Goal: Task Accomplishment & Management: Complete application form

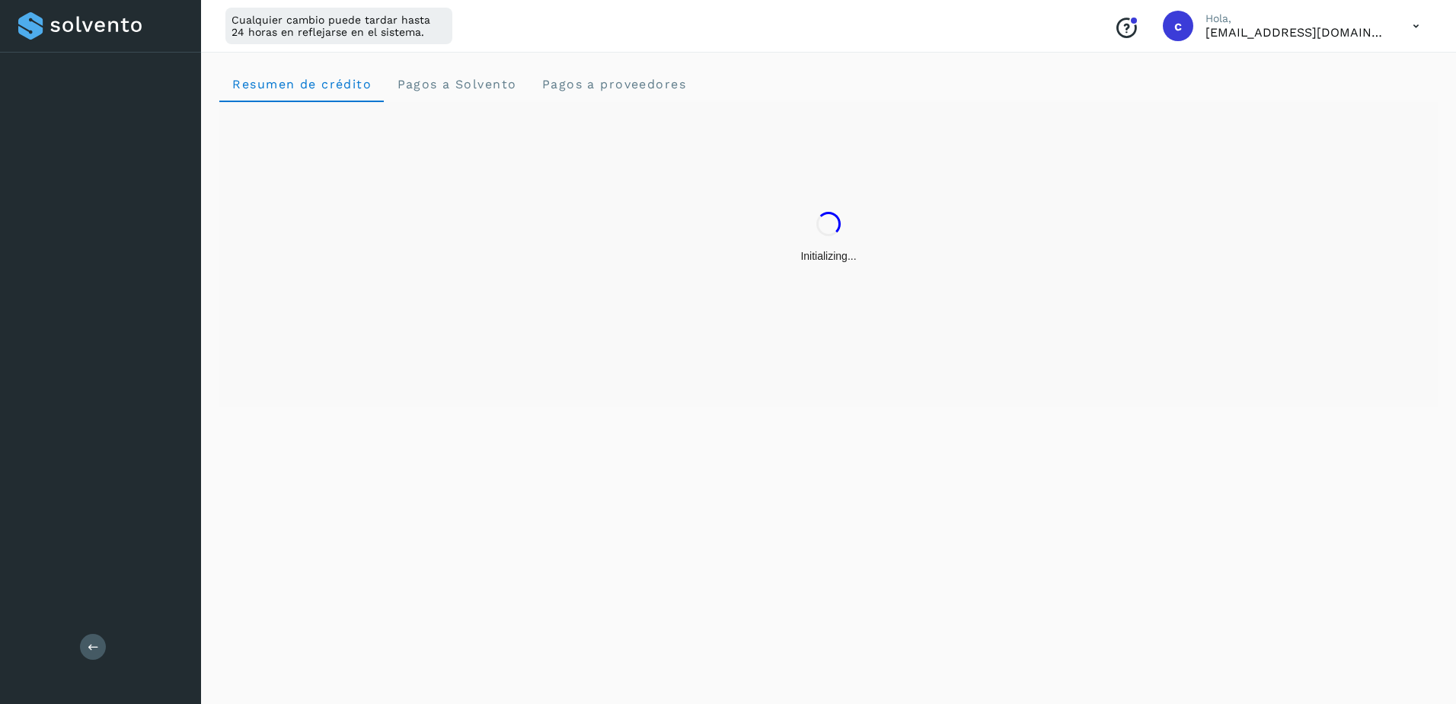
click at [353, 468] on div "Resumen de crédito Pagos a Solvento Pagos a proveedores" at bounding box center [828, 375] width 1255 height 656
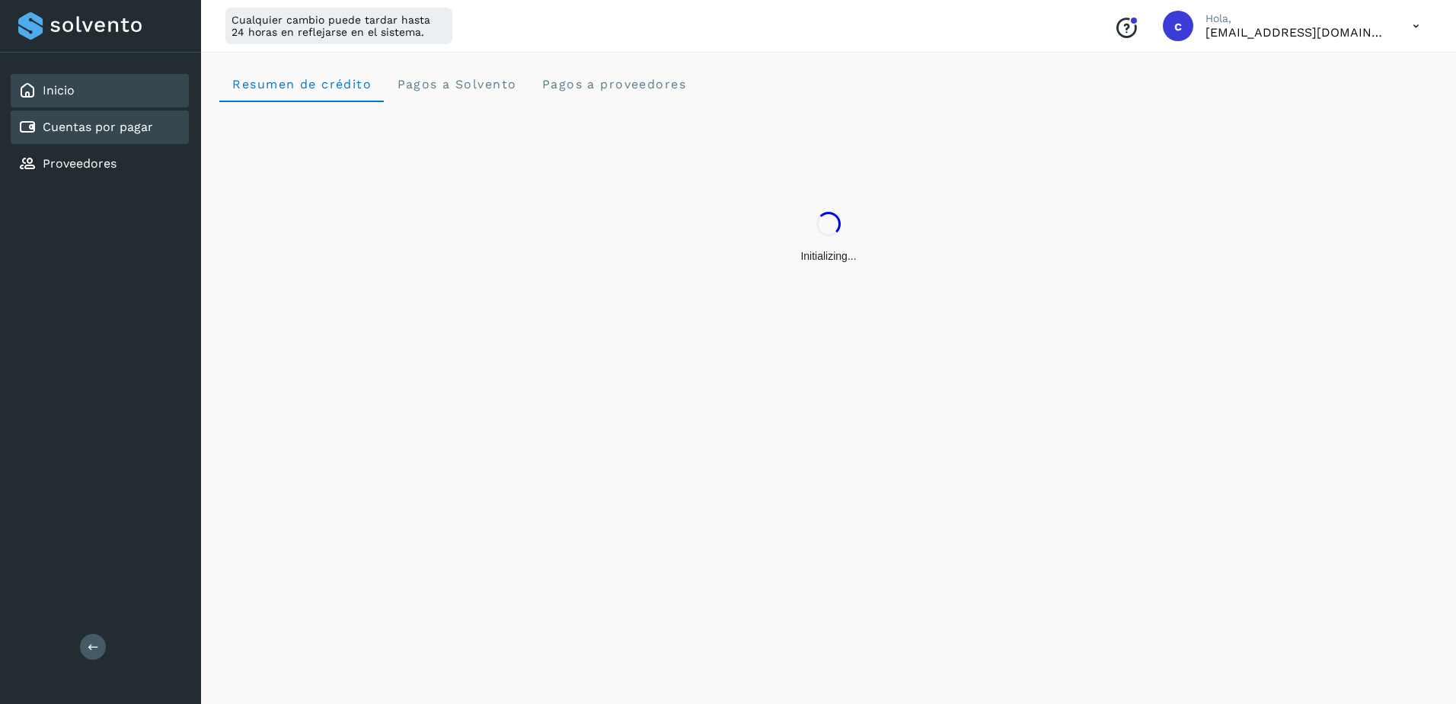
click at [117, 140] on div "Cuentas por pagar" at bounding box center [100, 127] width 178 height 34
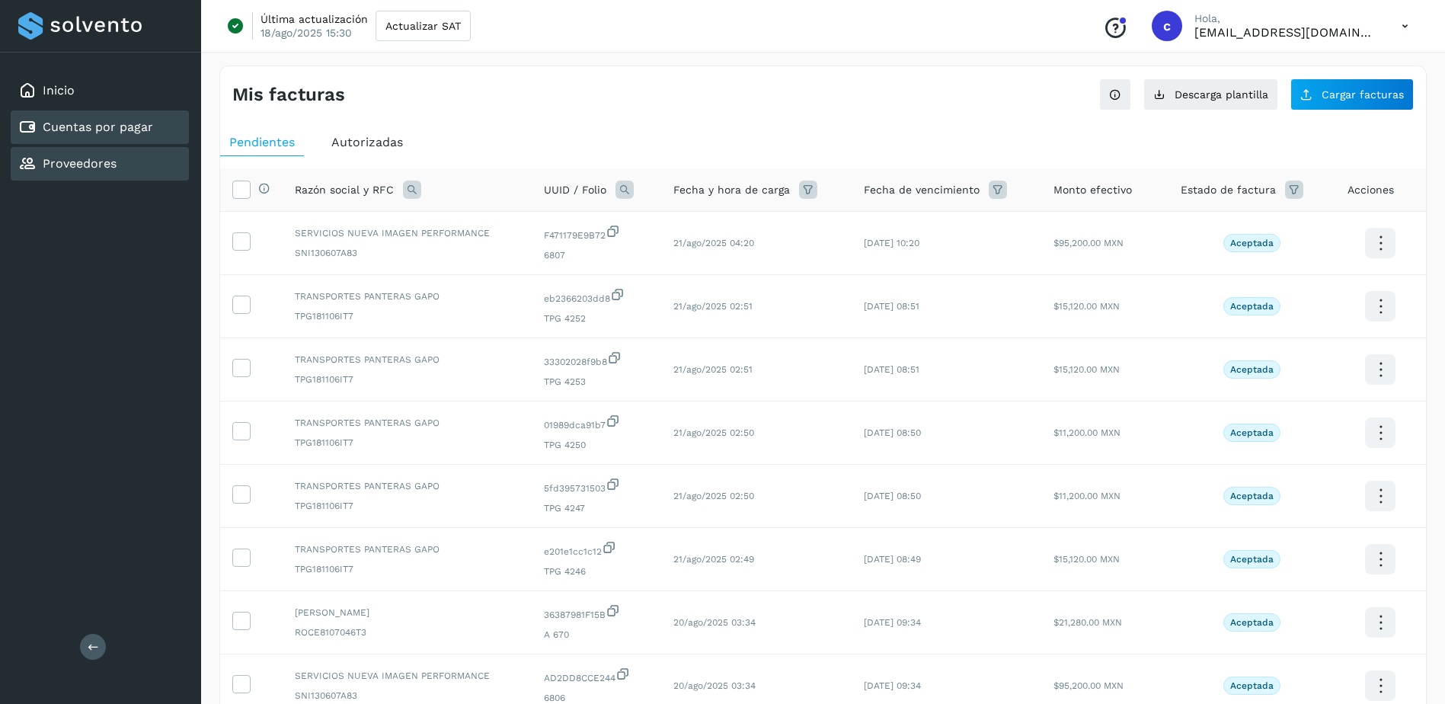
click at [120, 167] on div "Proveedores" at bounding box center [100, 164] width 178 height 34
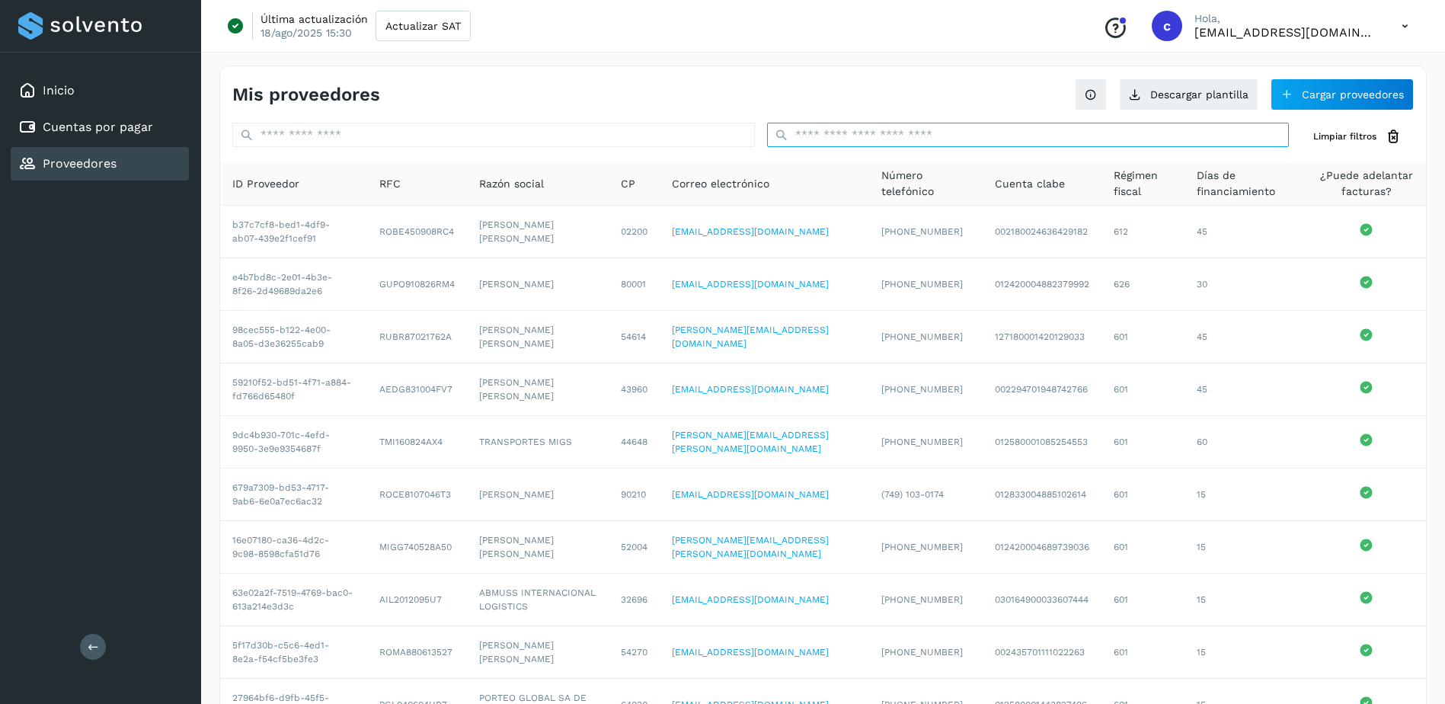
click at [879, 123] on input "text" at bounding box center [1028, 135] width 522 height 24
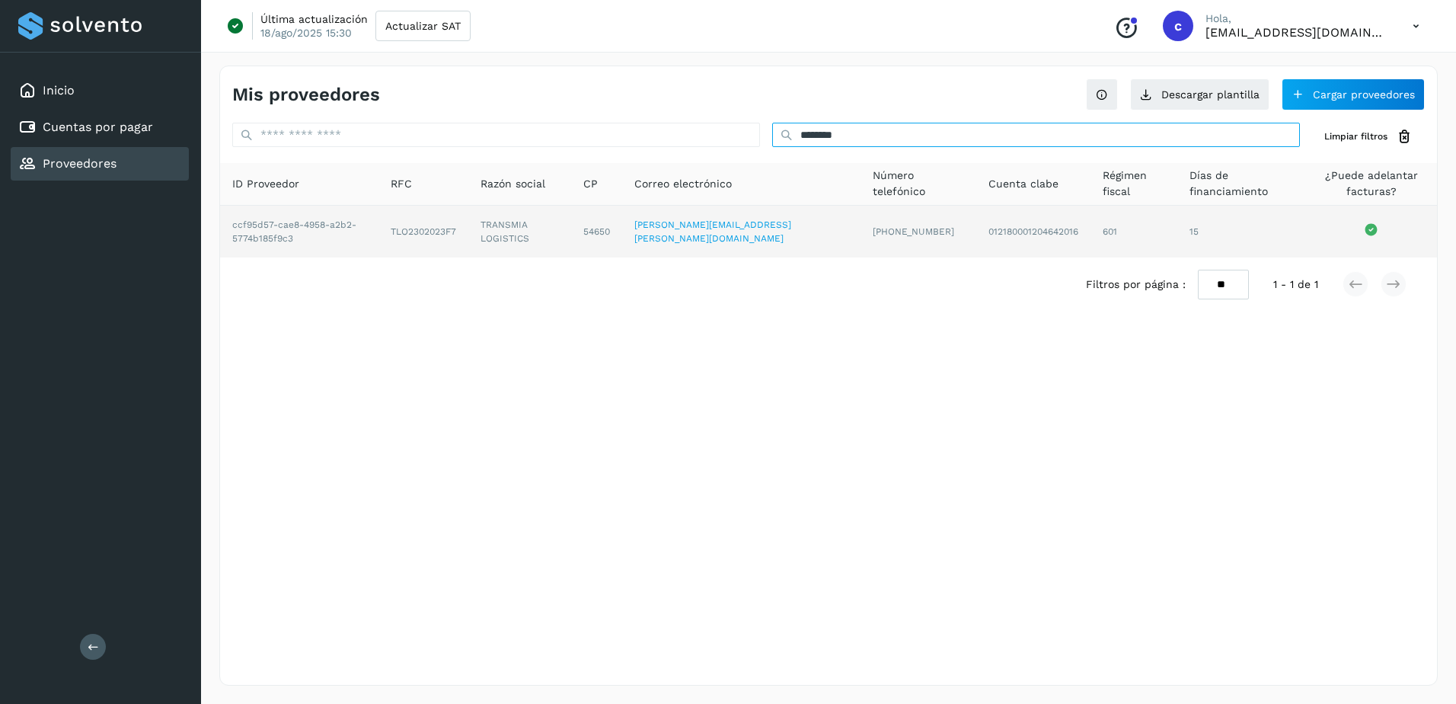
type input "********"
drag, startPoint x: 426, startPoint y: 227, endPoint x: 500, endPoint y: 247, distance: 75.7
click at [500, 247] on td "TLO2302023F7" at bounding box center [519, 232] width 103 height 52
copy td "TLO2302023F7"
drag, startPoint x: 513, startPoint y: 213, endPoint x: 567, endPoint y: 243, distance: 61.0
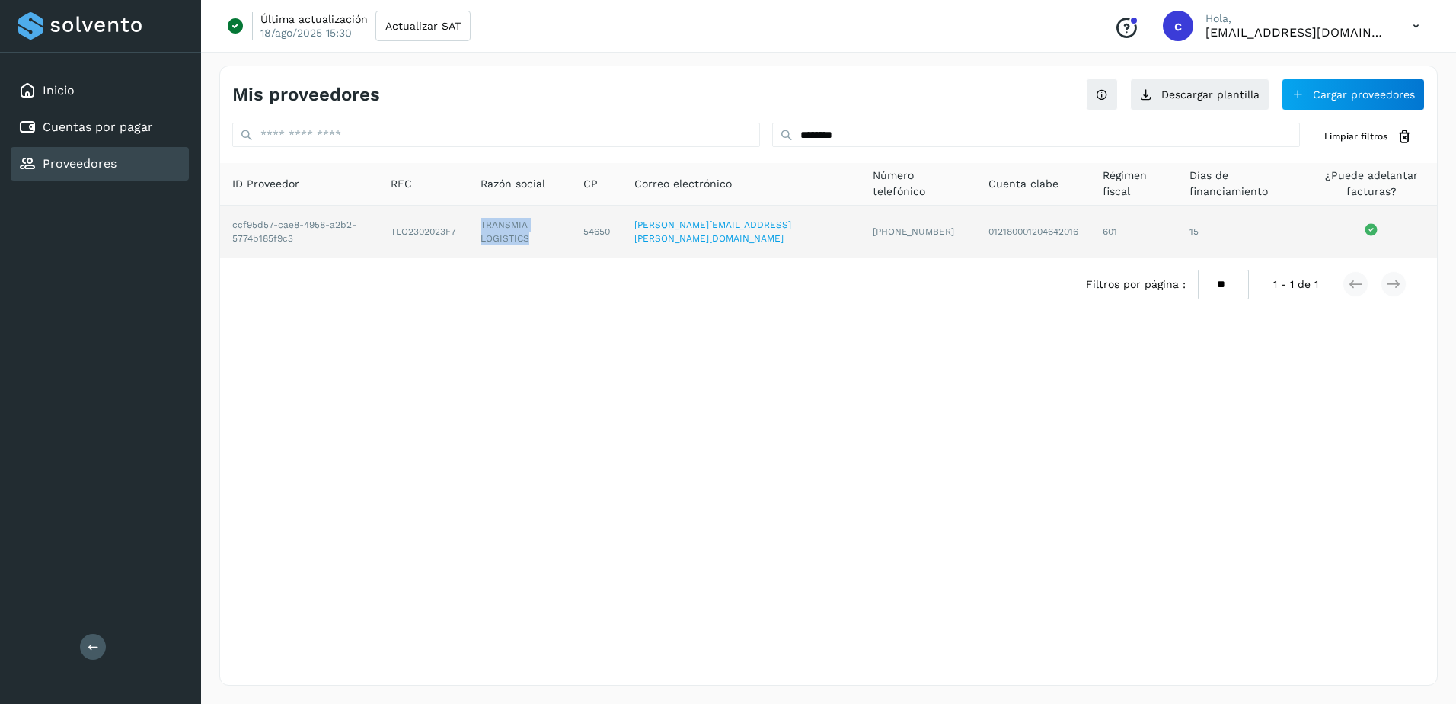
click at [571, 243] on td "TRANSMIA LOGISTICS" at bounding box center [596, 232] width 51 height 52
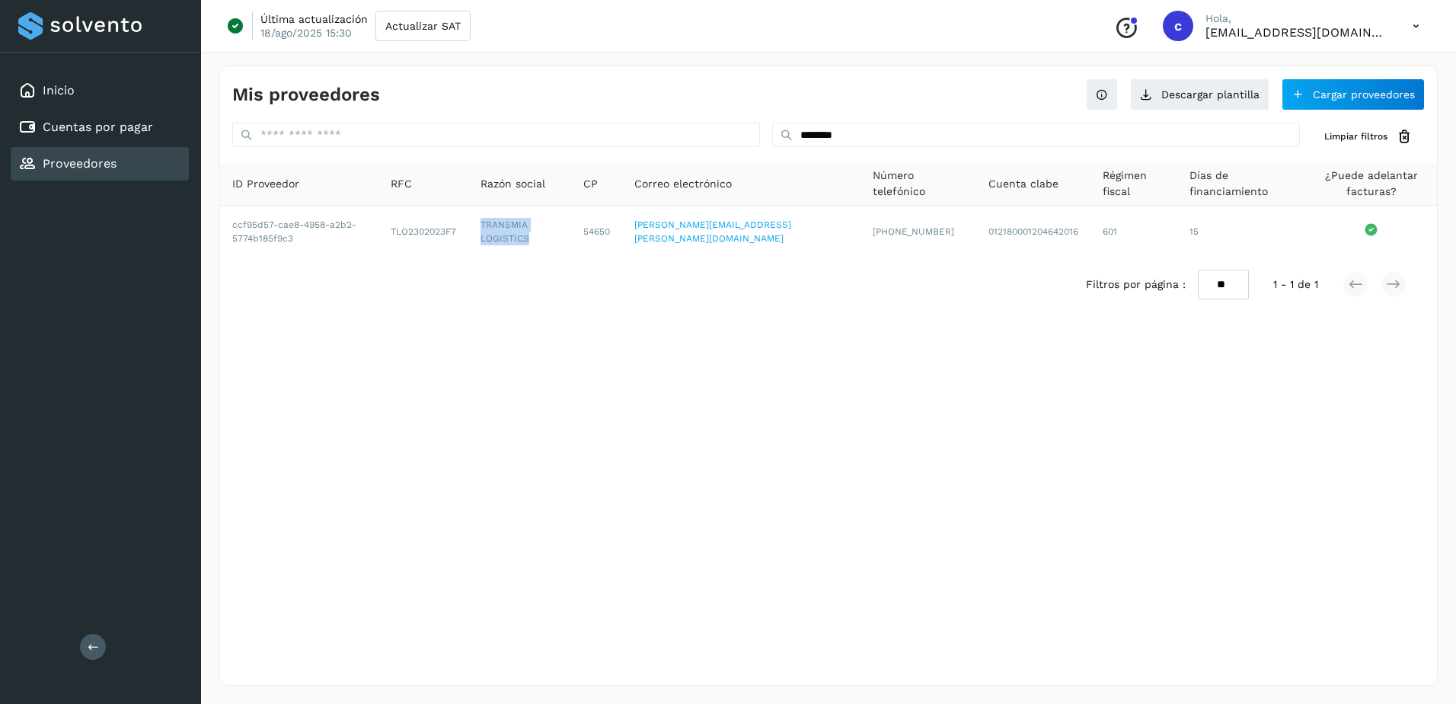
copy td "TRANSMIA LOGISTICS"
click at [149, 123] on link "Cuentas por pagar" at bounding box center [98, 127] width 110 height 14
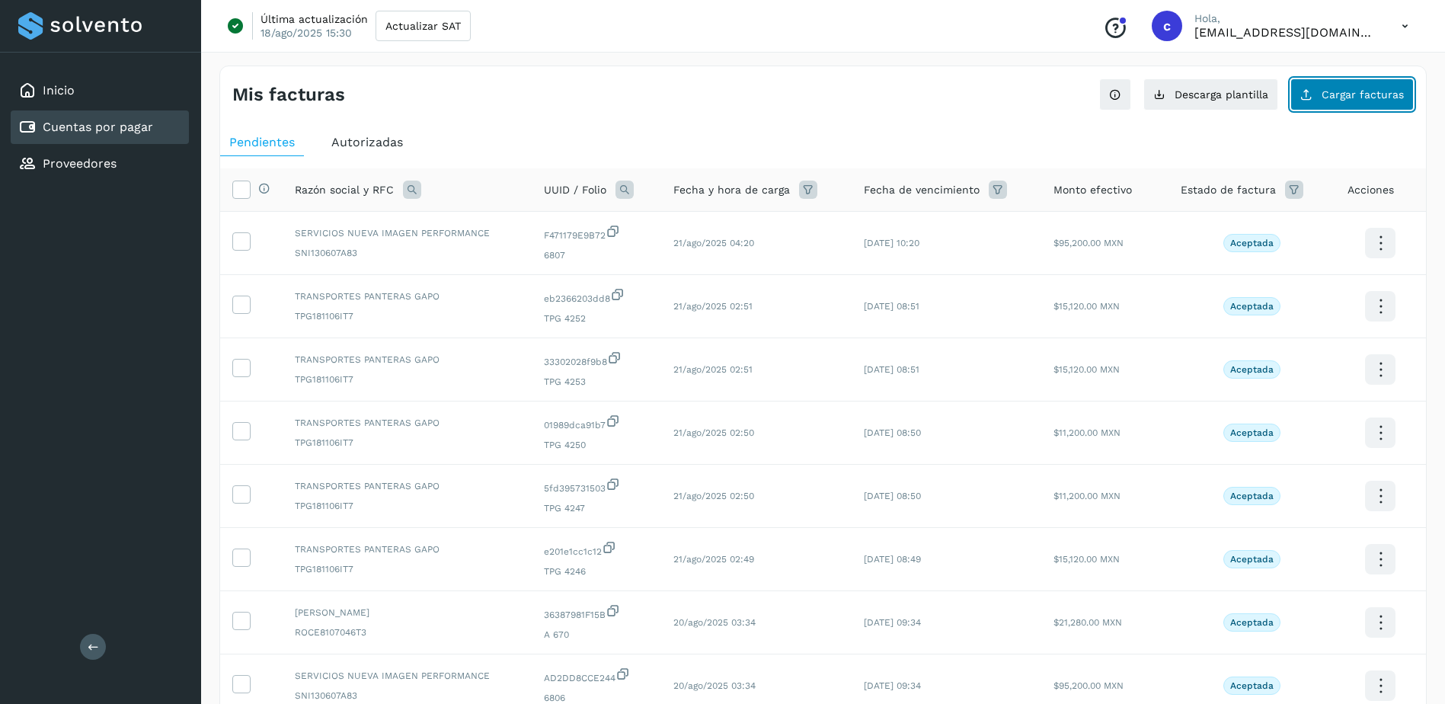
click at [1404, 103] on button "Cargar facturas" at bounding box center [1351, 94] width 123 height 32
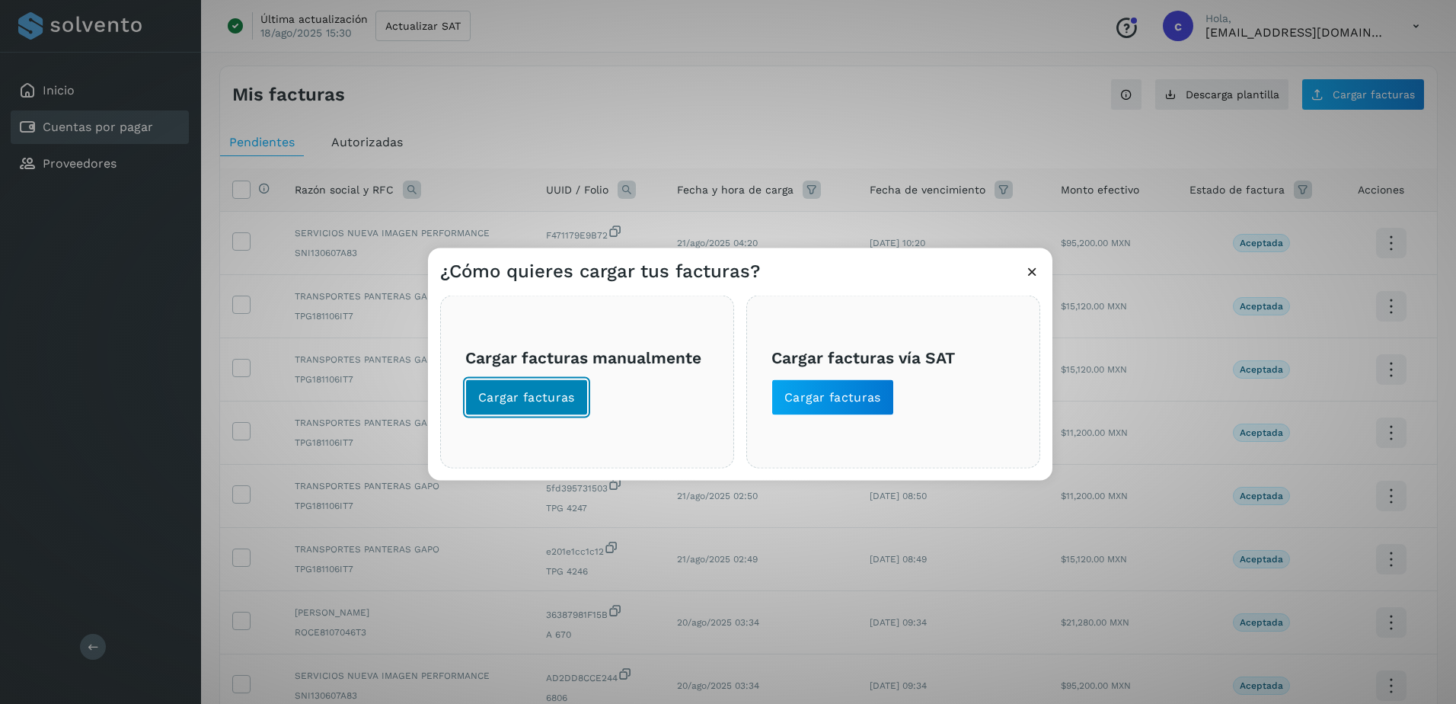
click at [564, 387] on button "Cargar facturas" at bounding box center [526, 397] width 123 height 37
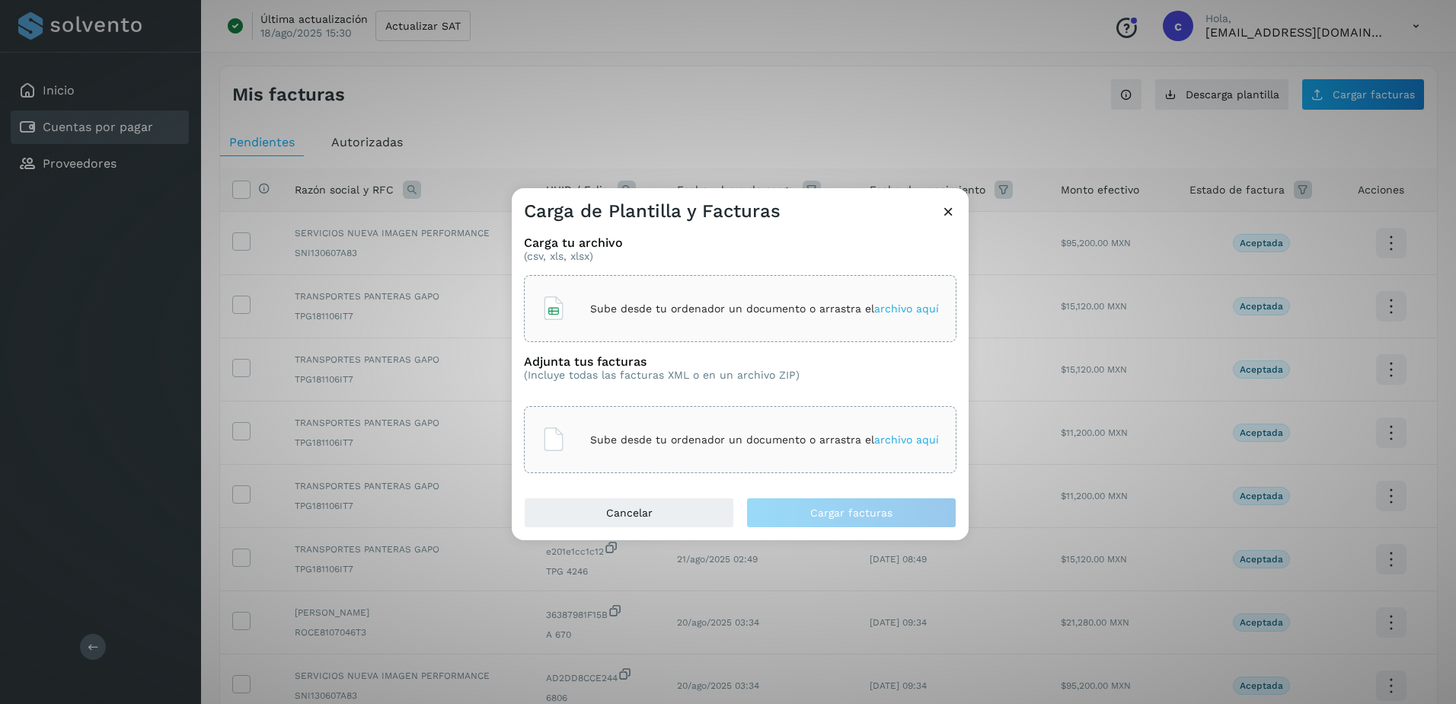
click at [678, 297] on div "Sube desde tu ordenador un documento o arrastra el archivo aquí" at bounding box center [740, 308] width 398 height 41
click at [755, 303] on span "Plantilla+de+Facturas - 2025-08-21T102256.713.xlsx" at bounding box center [745, 309] width 267 height 16
click at [640, 449] on div "Sube desde tu ordenador un documento o arrastra el archivo aquí" at bounding box center [740, 439] width 398 height 41
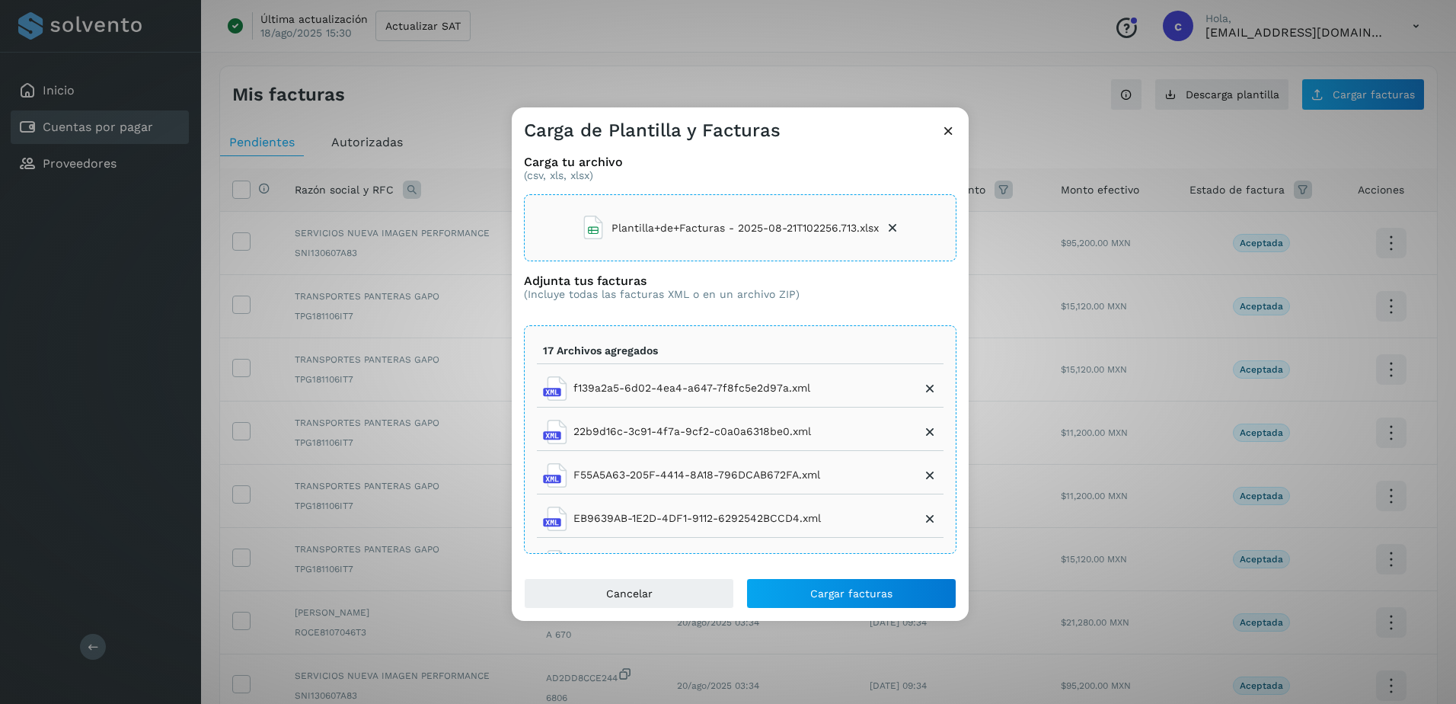
click at [922, 388] on icon at bounding box center [929, 388] width 15 height 15
click at [842, 588] on span "Cargar facturas" at bounding box center [851, 593] width 82 height 11
click at [942, 126] on icon at bounding box center [949, 131] width 16 height 16
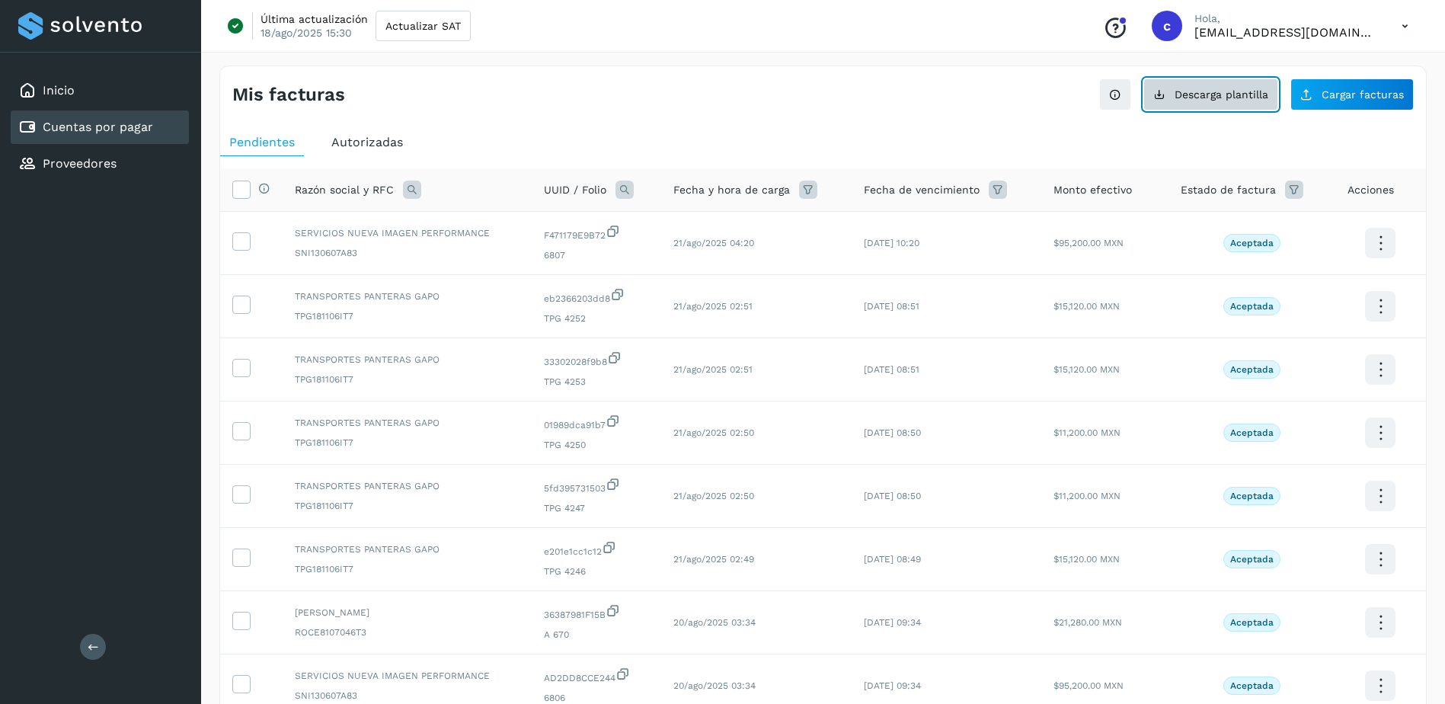
click at [1181, 87] on button "Descarga plantilla" at bounding box center [1210, 94] width 135 height 32
click at [1389, 92] on span "Cargar facturas" at bounding box center [1362, 94] width 82 height 11
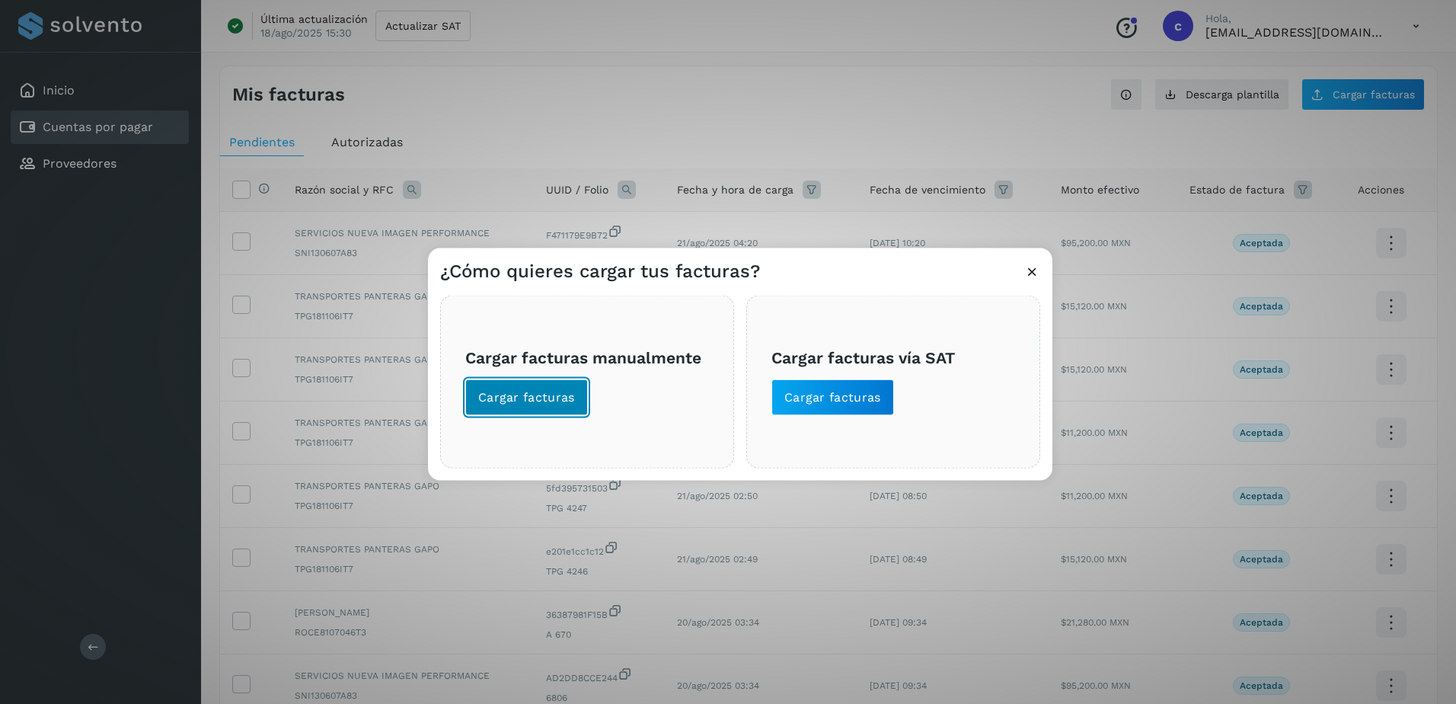
click at [570, 410] on button "Cargar facturas" at bounding box center [526, 397] width 123 height 37
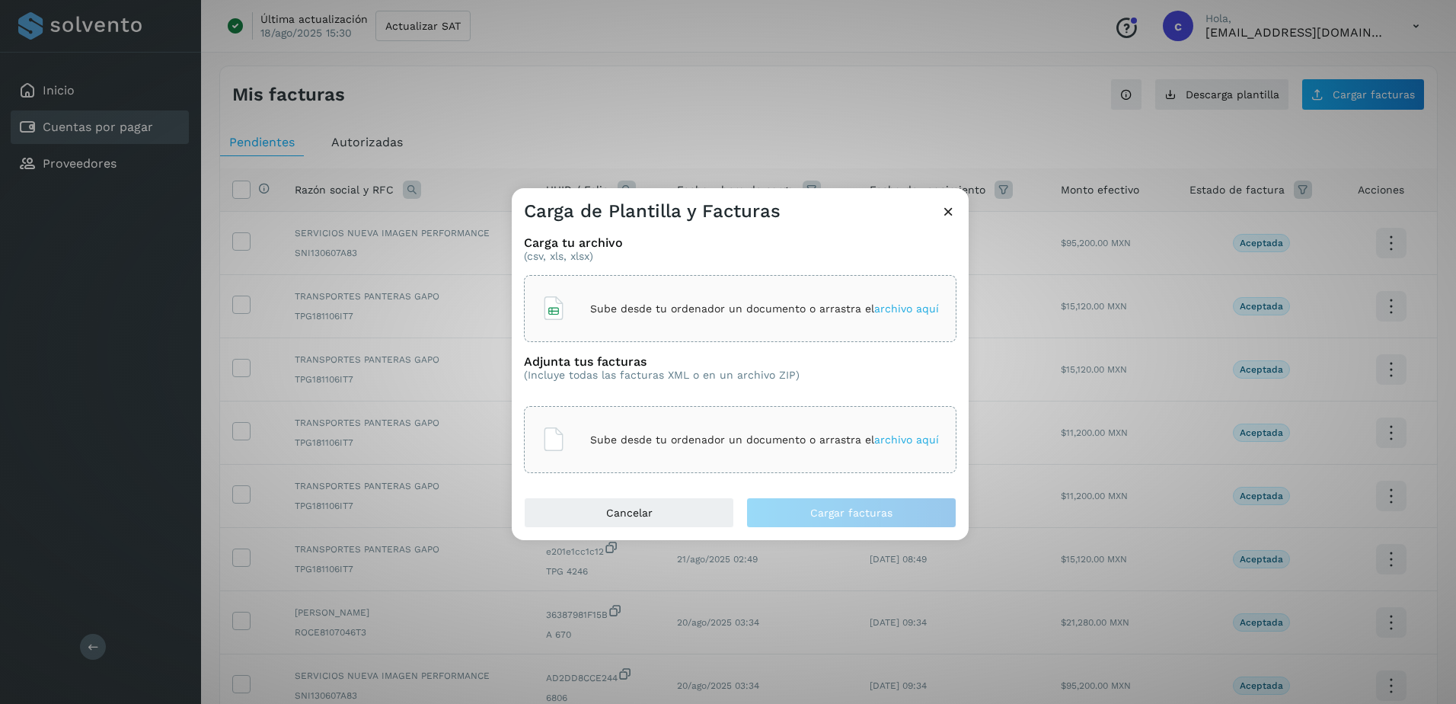
click at [617, 308] on p "Sube desde tu ordenador un documento o arrastra el archivo aquí" at bounding box center [764, 308] width 349 height 13
click at [739, 428] on div "Sube desde tu ordenador un documento o arrastra el archivo aquí" at bounding box center [740, 439] width 398 height 41
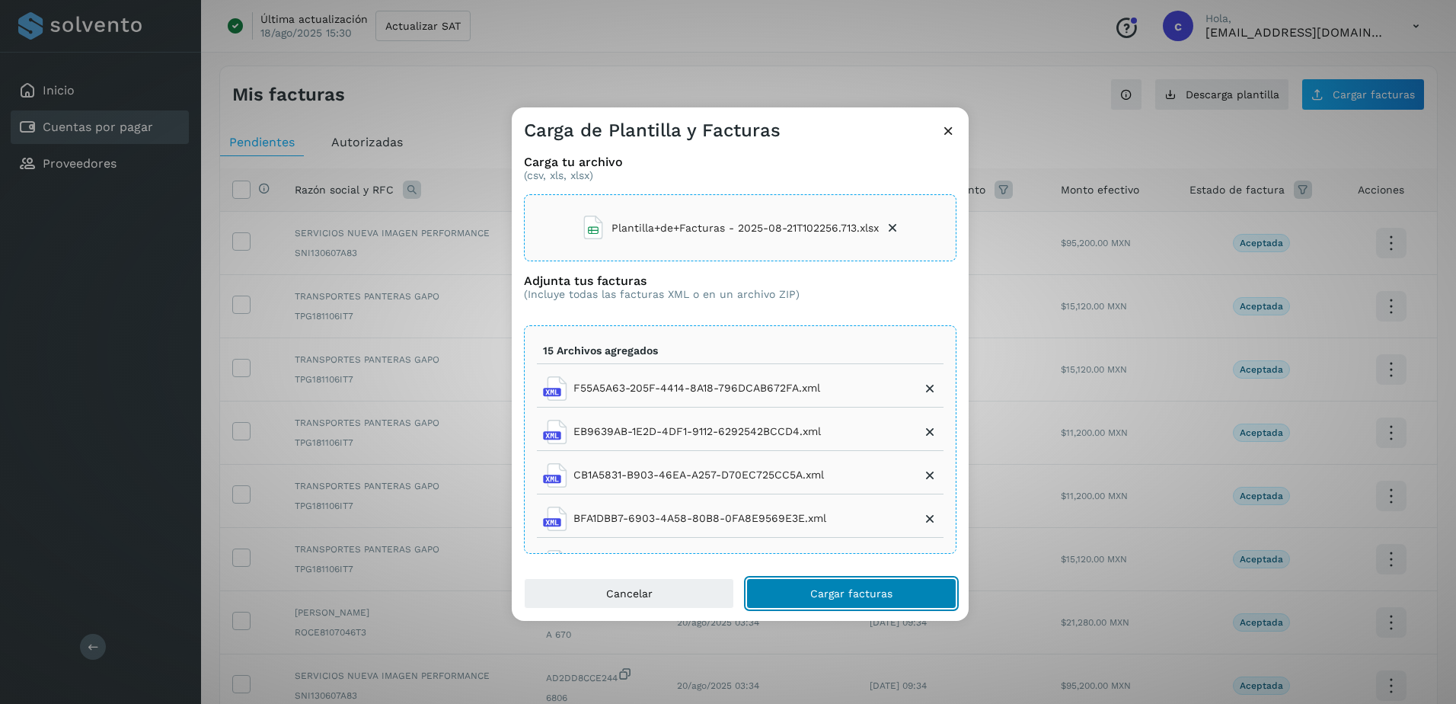
click at [844, 588] on span "Cargar facturas" at bounding box center [851, 593] width 82 height 11
click at [762, 587] on button "Cargar facturas" at bounding box center [851, 593] width 210 height 30
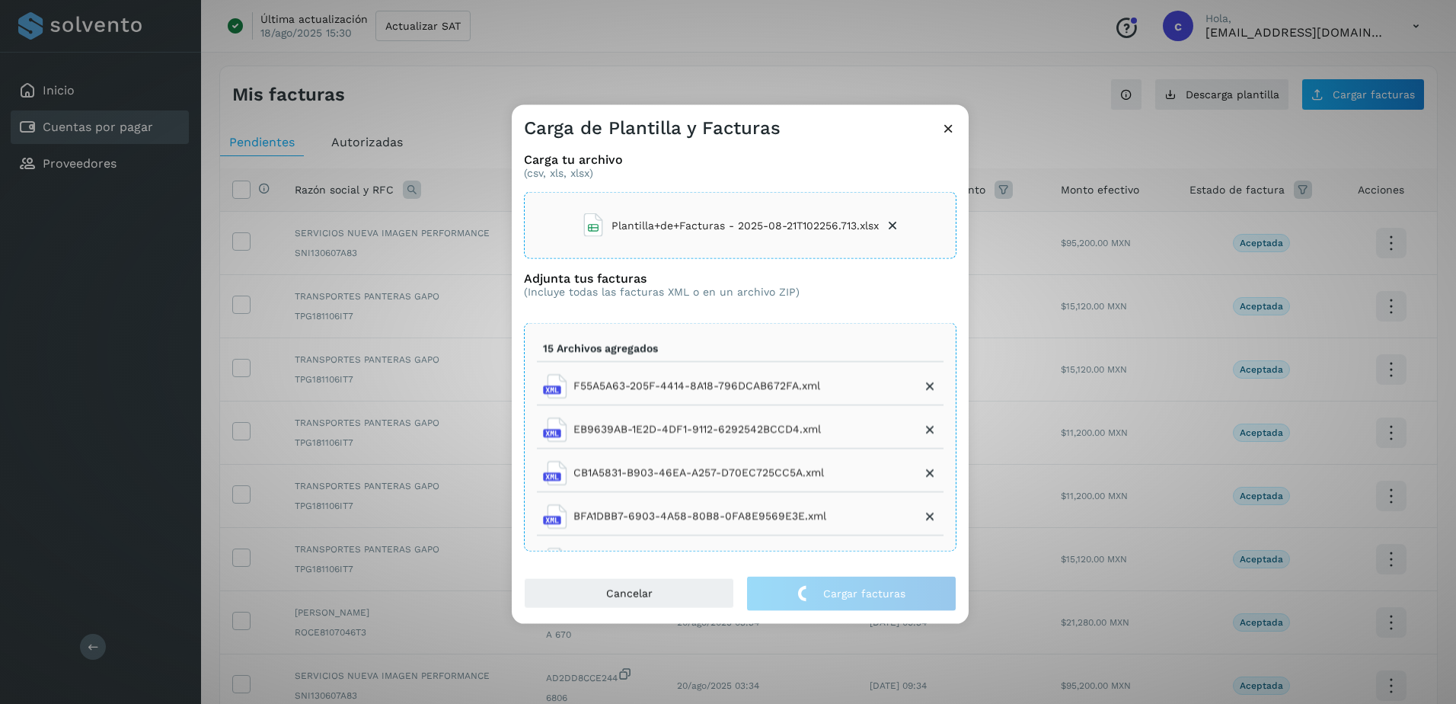
click at [953, 118] on div "Carga de Plantilla y Facturas" at bounding box center [740, 122] width 457 height 35
click at [950, 136] on icon at bounding box center [949, 128] width 16 height 16
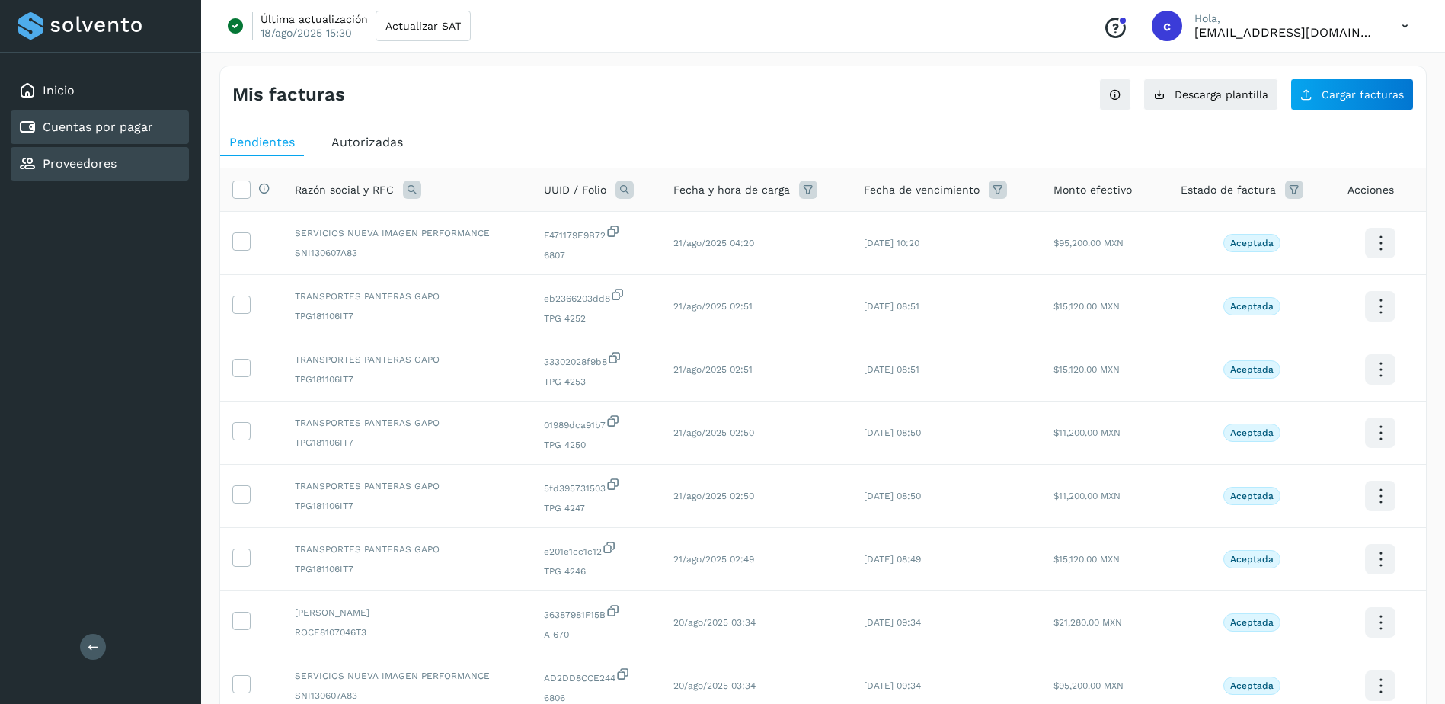
click at [139, 158] on div "Proveedores" at bounding box center [100, 164] width 178 height 34
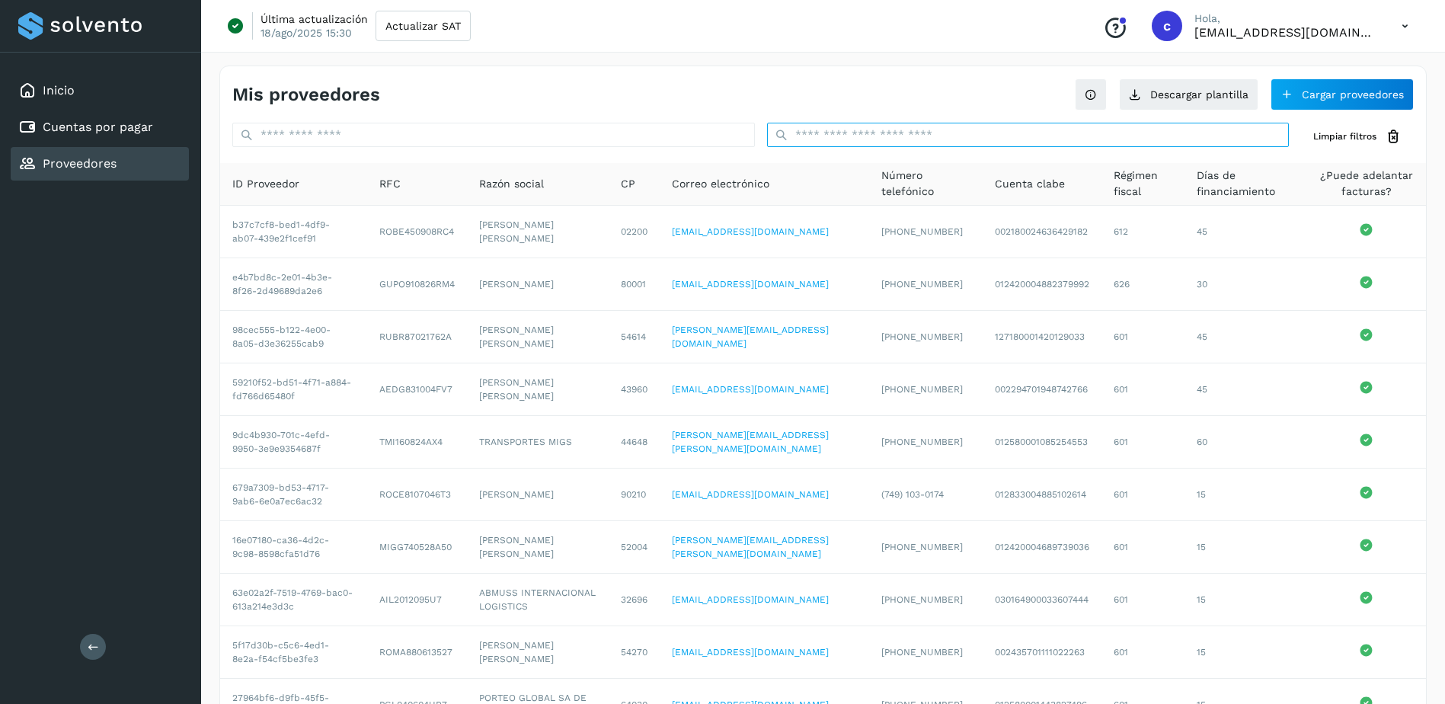
click at [861, 134] on input "text" at bounding box center [1028, 135] width 522 height 24
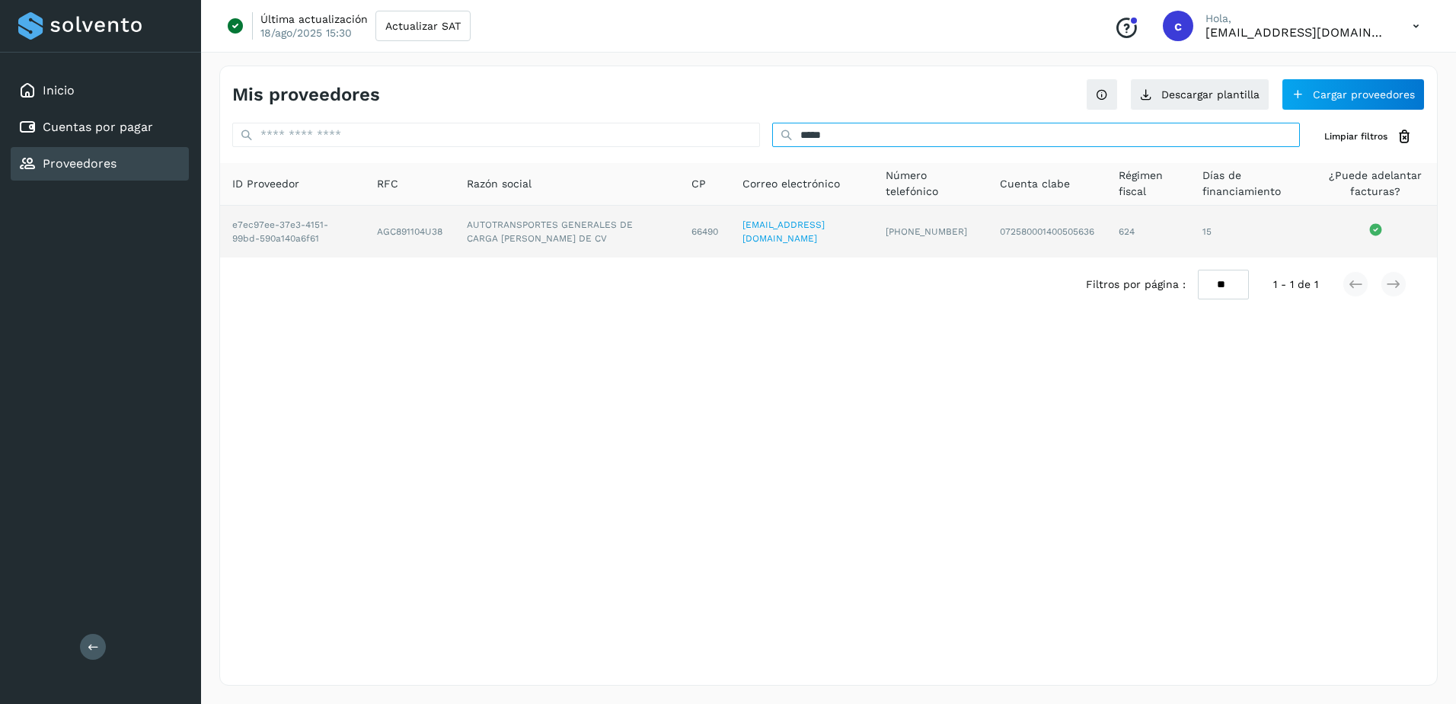
type input "*****"
drag, startPoint x: 385, startPoint y: 237, endPoint x: 456, endPoint y: 238, distance: 70.8
click at [456, 238] on td "AGC891104U38" at bounding box center [567, 232] width 224 height 52
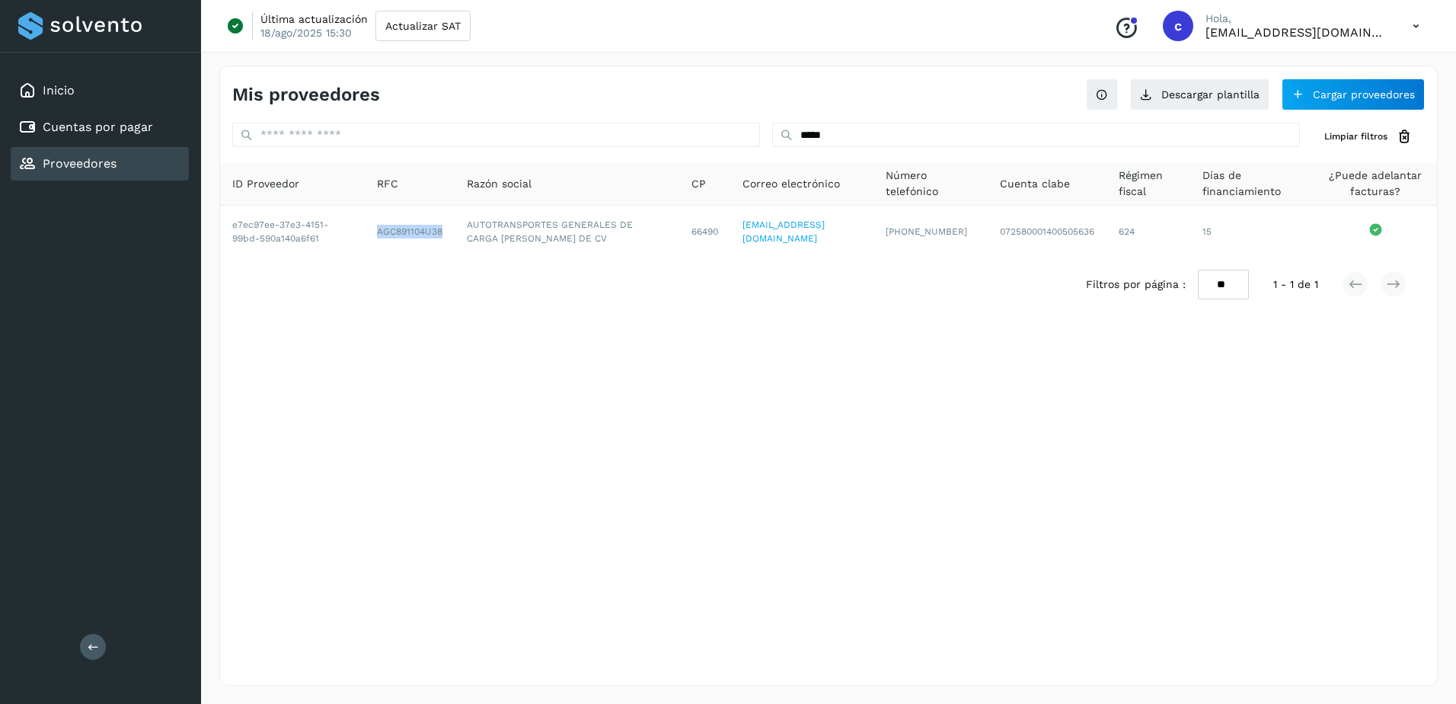
copy td "AGC891104U38"
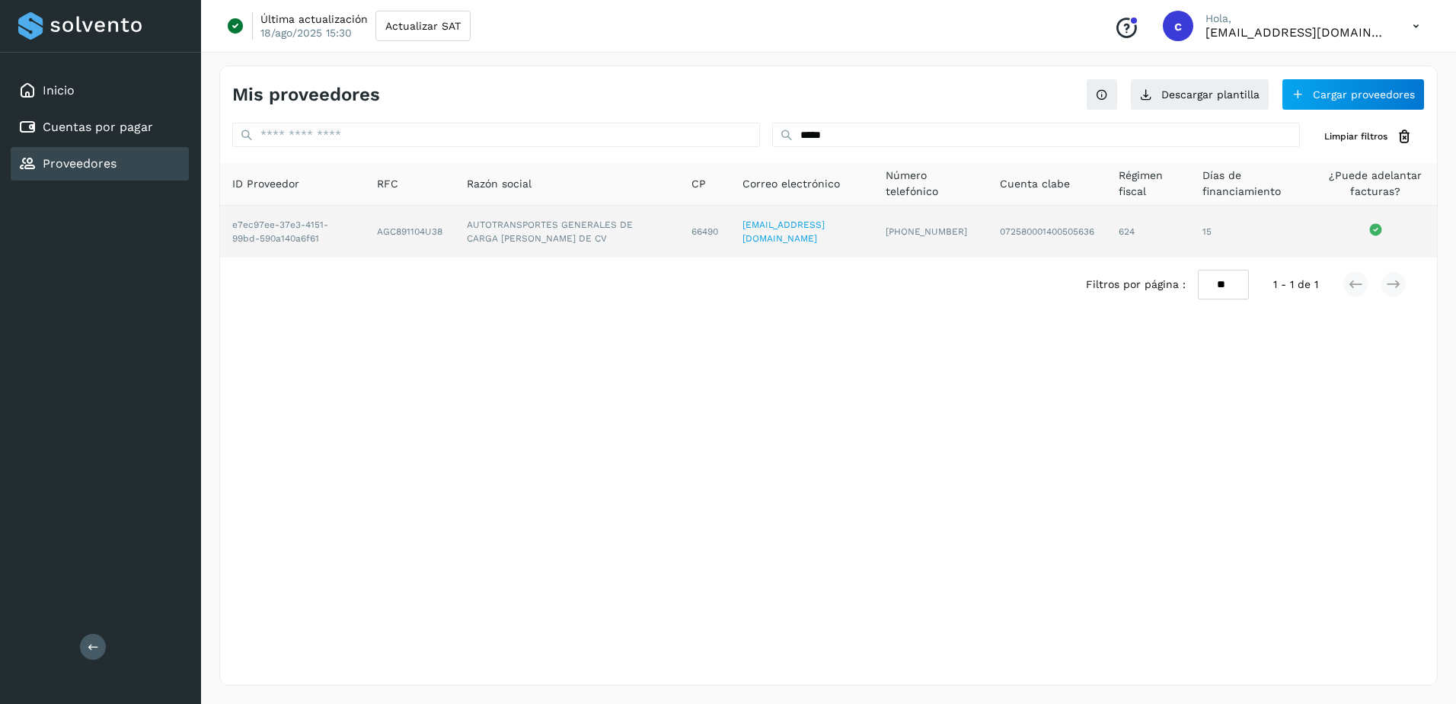
click at [873, 244] on td "[EMAIL_ADDRESS][DOMAIN_NAME]" at bounding box center [929, 232] width 113 height 52
drag, startPoint x: 797, startPoint y: 244, endPoint x: 864, endPoint y: 235, distance: 67.6
click at [873, 235] on td "[EMAIL_ADDRESS][DOMAIN_NAME]" at bounding box center [929, 232] width 113 height 52
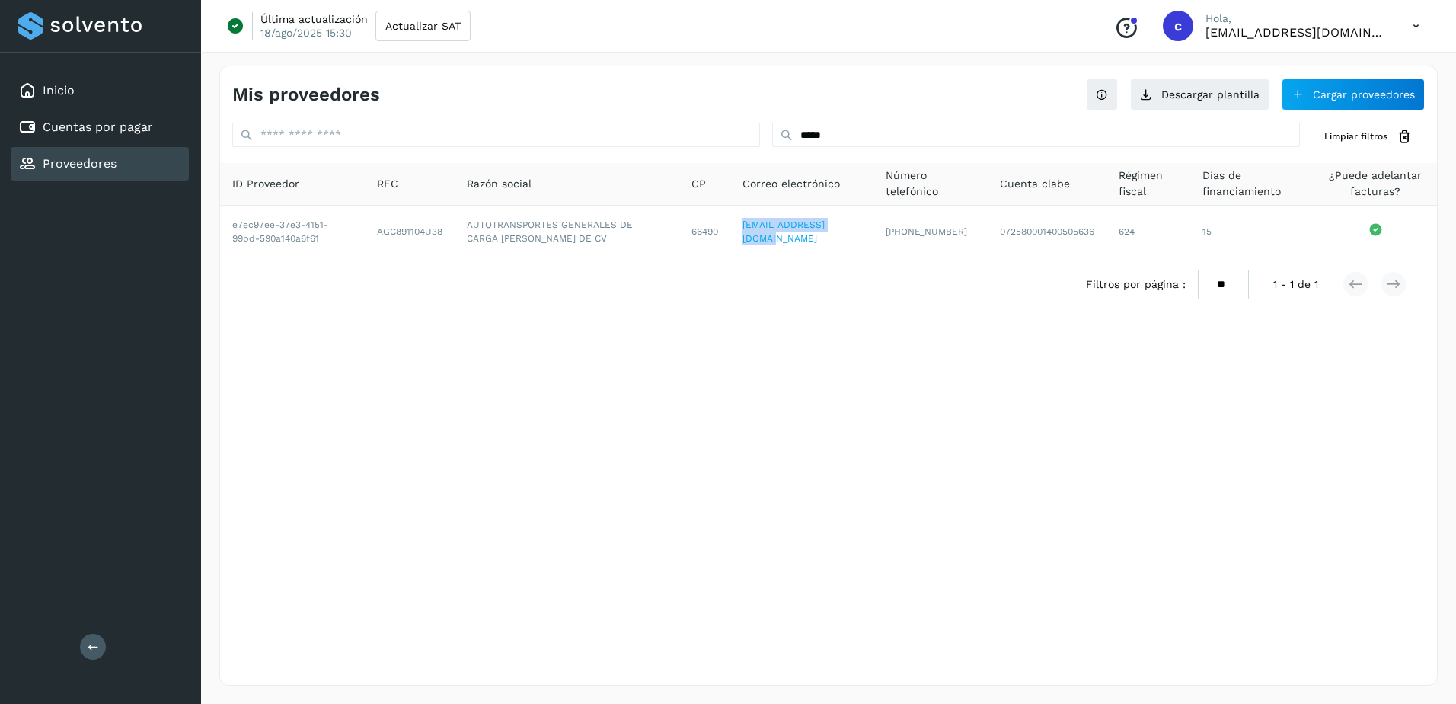
copy link "[EMAIL_ADDRESS][DOMAIN_NAME]"
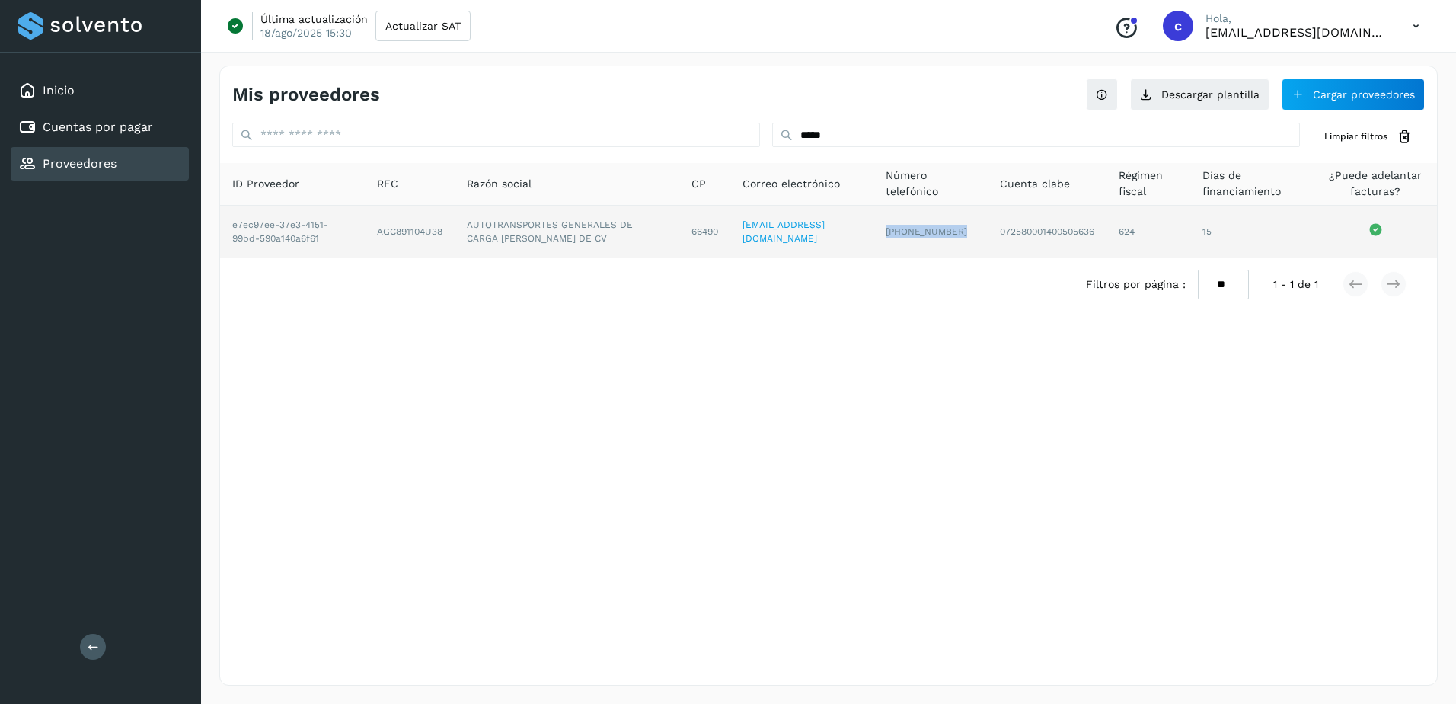
drag, startPoint x: 884, startPoint y: 235, endPoint x: 959, endPoint y: 244, distance: 75.1
click at [988, 244] on td "[PHONE_NUMBER]" at bounding box center [1047, 232] width 119 height 52
copy span "[PHONE_NUMBER]"
drag, startPoint x: 1102, startPoint y: 240, endPoint x: 1128, endPoint y: 243, distance: 26.1
click at [1190, 243] on td "624" at bounding box center [1252, 232] width 124 height 52
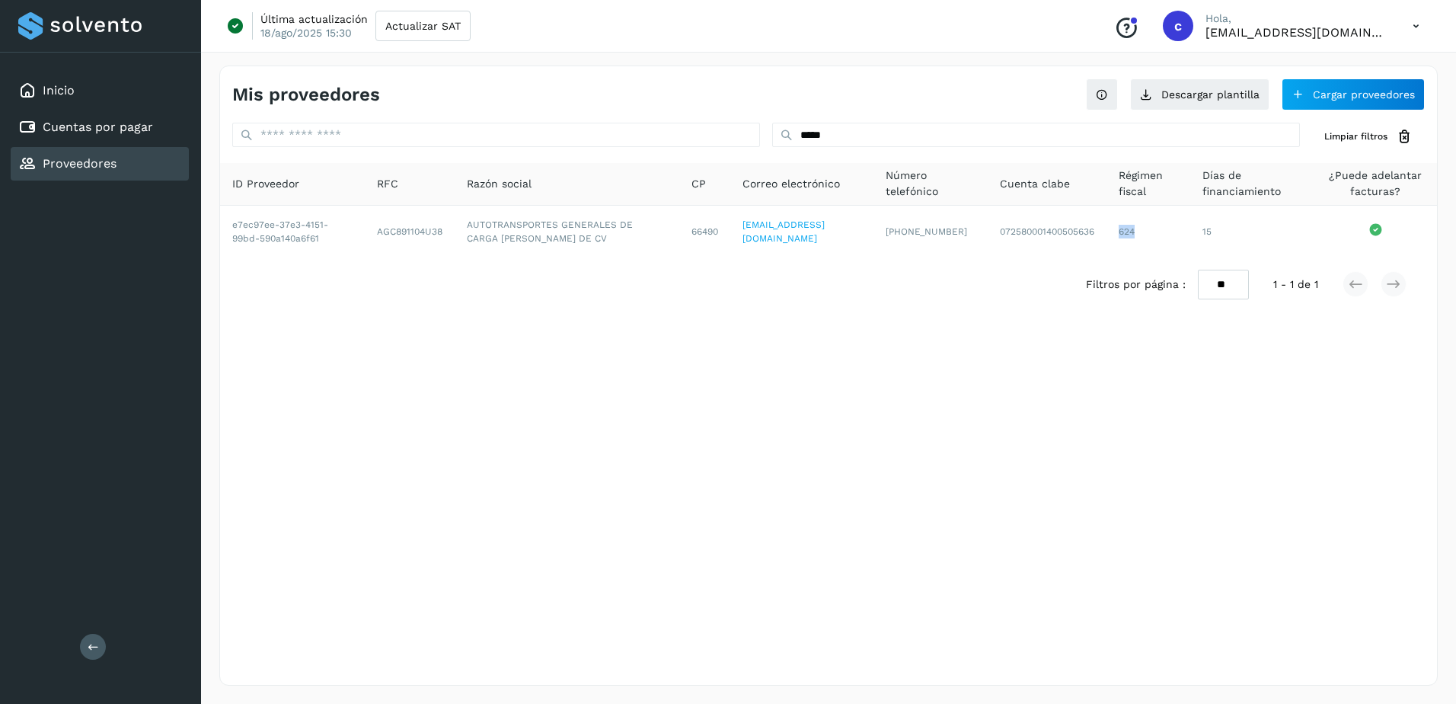
copy td "624"
click at [1364, 97] on button "Cargar proveedores" at bounding box center [1353, 94] width 143 height 32
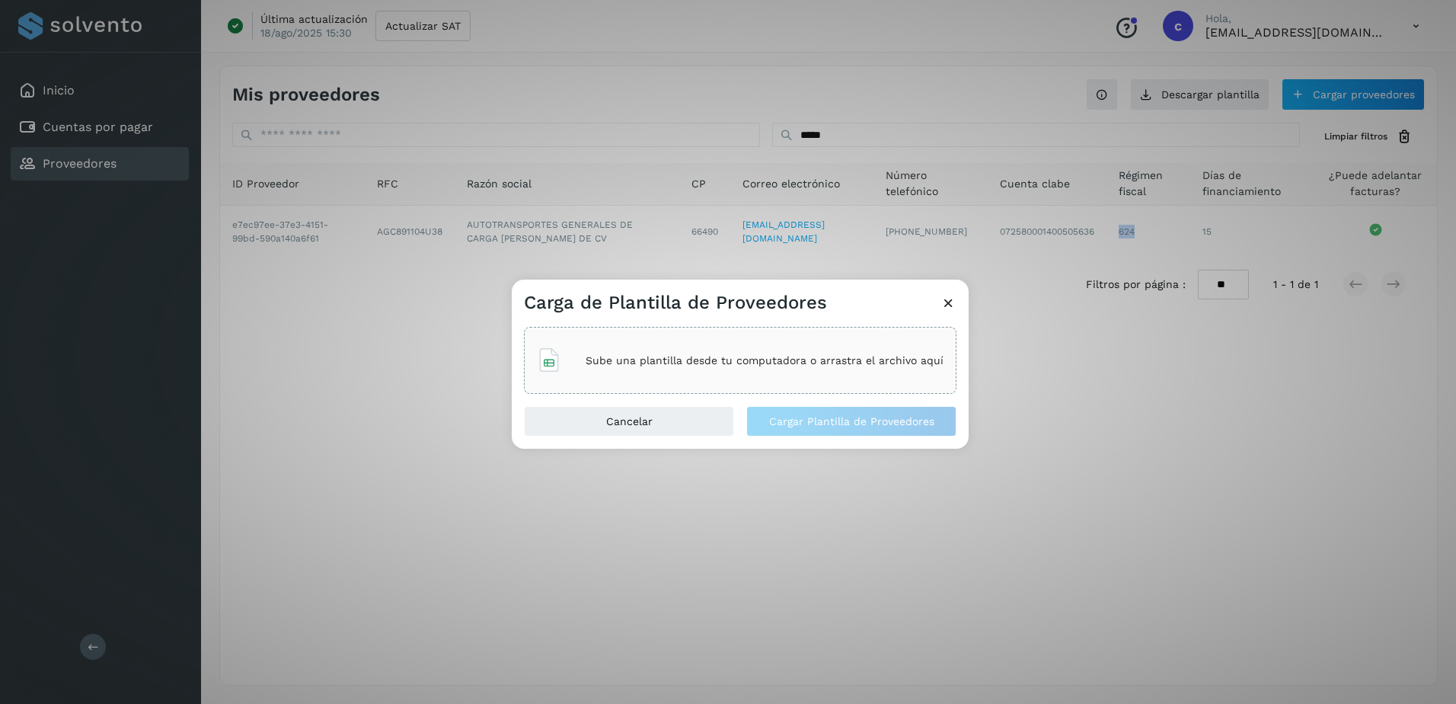
click at [666, 366] on p "Sube una plantilla desde tu computadora o arrastra el archivo aquí" at bounding box center [765, 360] width 358 height 13
click at [880, 420] on span "Cargar Plantilla de Proveedores" at bounding box center [851, 421] width 165 height 11
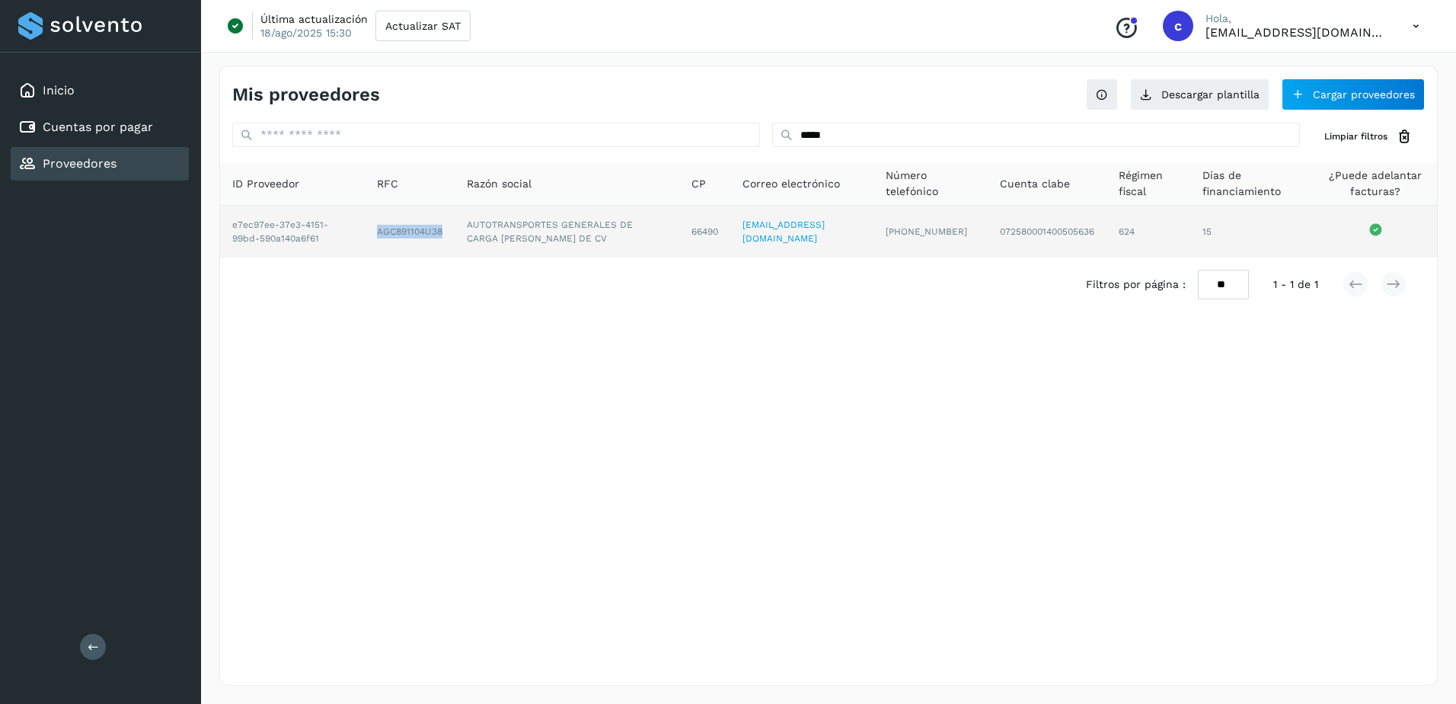
drag, startPoint x: 383, startPoint y: 235, endPoint x: 450, endPoint y: 238, distance: 67.1
click at [455, 238] on td "AGC891104U38" at bounding box center [567, 232] width 224 height 52
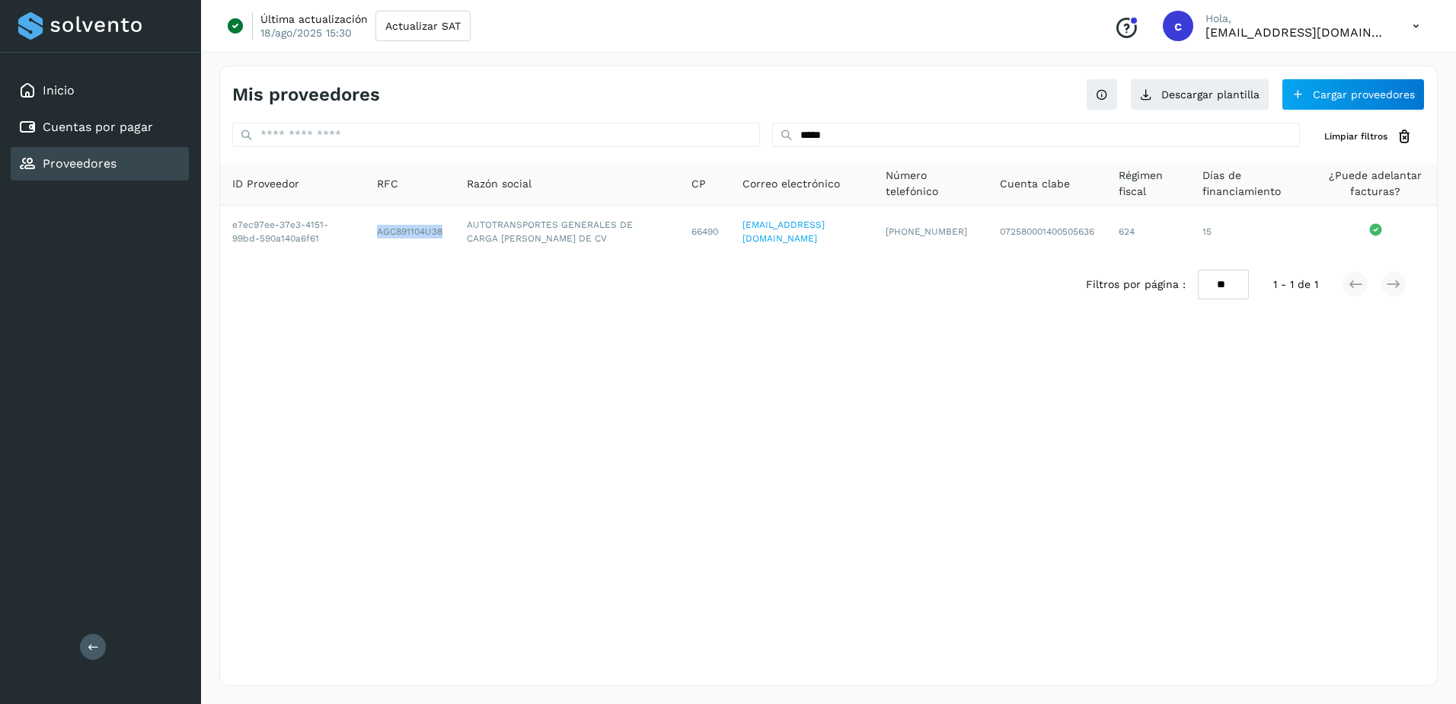
copy td "AGC891104U38"
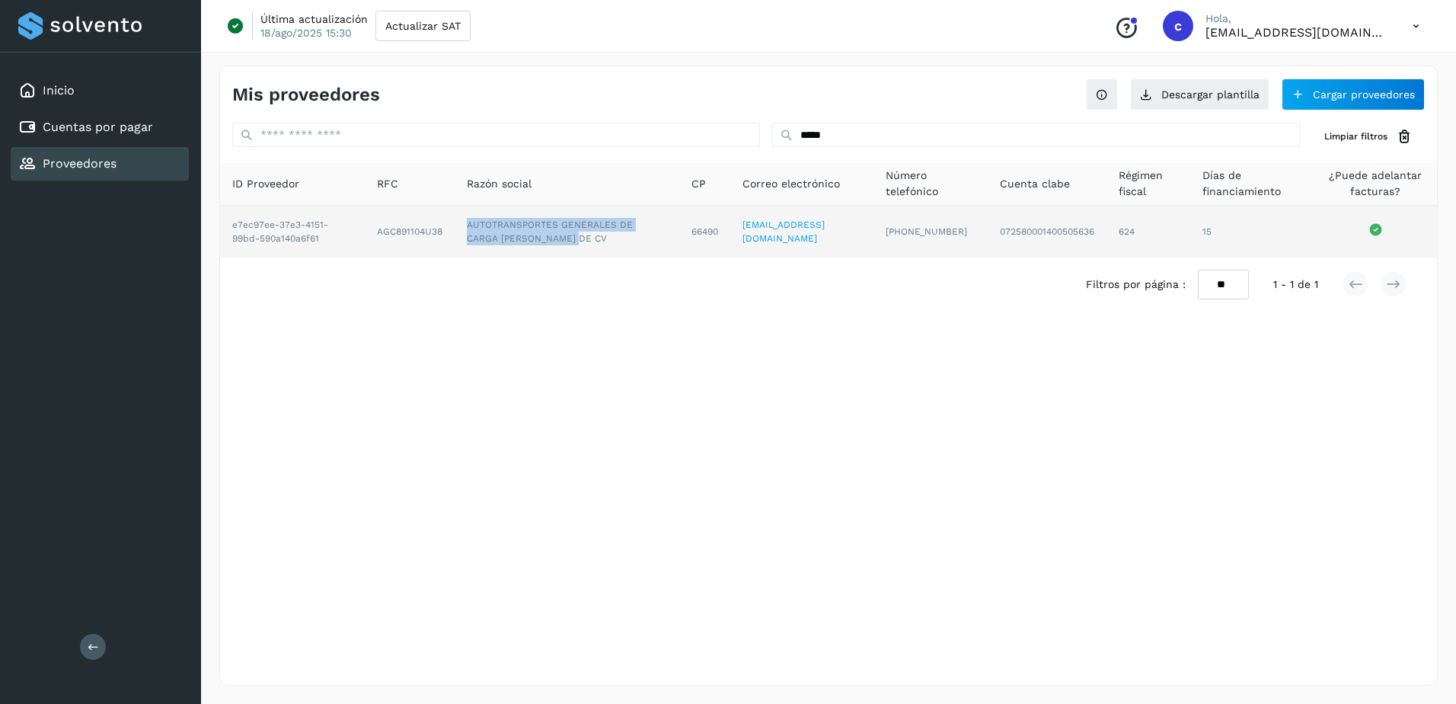
drag, startPoint x: 474, startPoint y: 222, endPoint x: 556, endPoint y: 242, distance: 84.6
click at [679, 242] on td "AUTOTRANSPORTES GENERALES DE CARGA [PERSON_NAME] DE CV" at bounding box center [704, 232] width 51 height 52
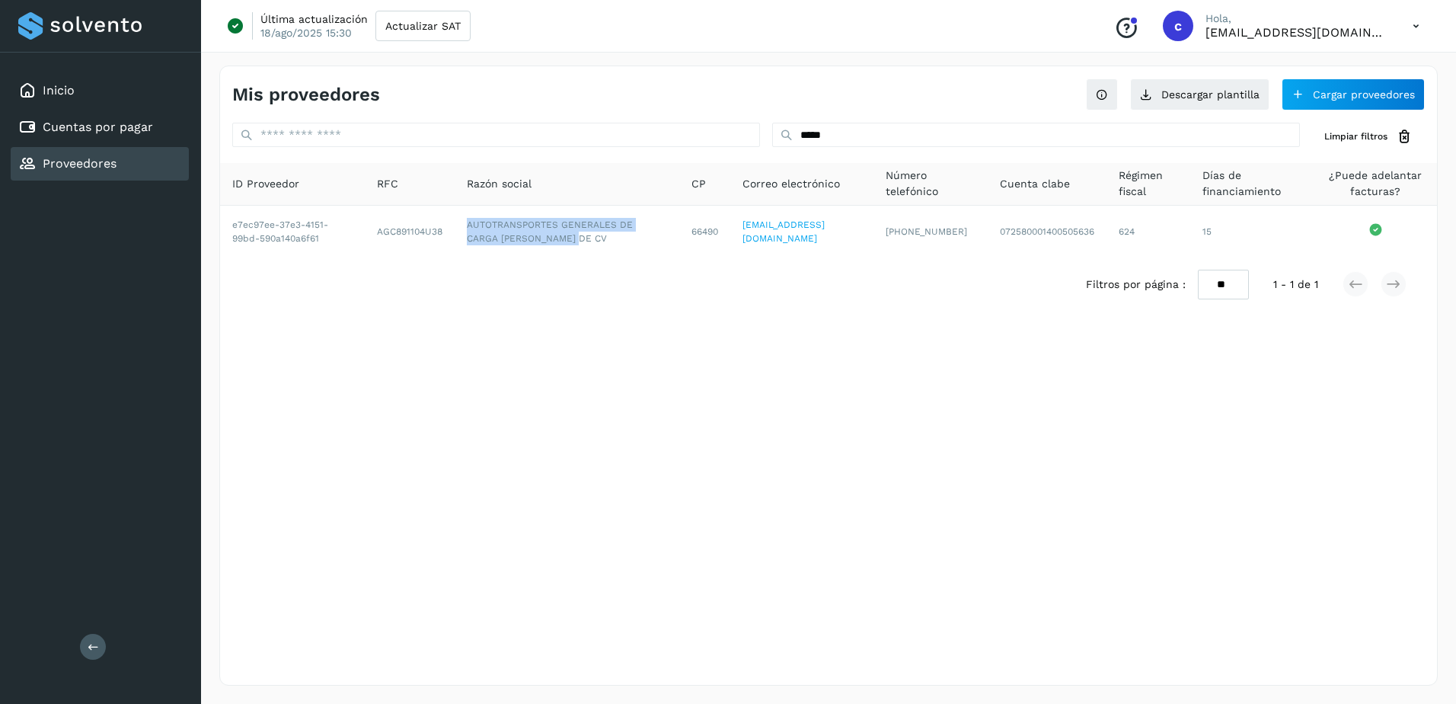
copy td "AUTOTRANSPORTES GENERALES DE CARGA [PERSON_NAME] DE CV"
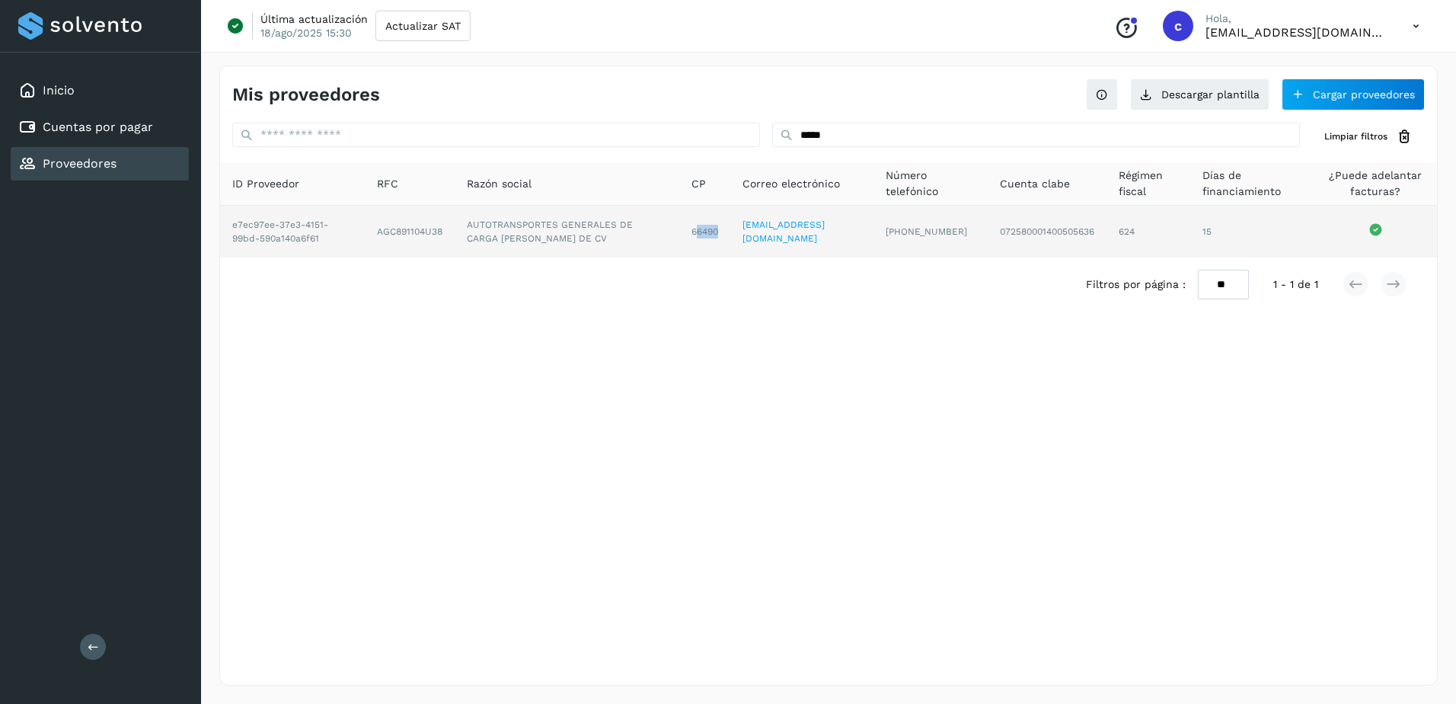
drag, startPoint x: 702, startPoint y: 235, endPoint x: 727, endPoint y: 236, distance: 25.1
click at [730, 236] on td "66490" at bounding box center [802, 232] width 144 height 52
click at [730, 245] on td "66490" at bounding box center [802, 232] width 144 height 52
drag, startPoint x: 699, startPoint y: 232, endPoint x: 725, endPoint y: 233, distance: 25.9
click at [730, 233] on td "66490" at bounding box center [802, 232] width 144 height 52
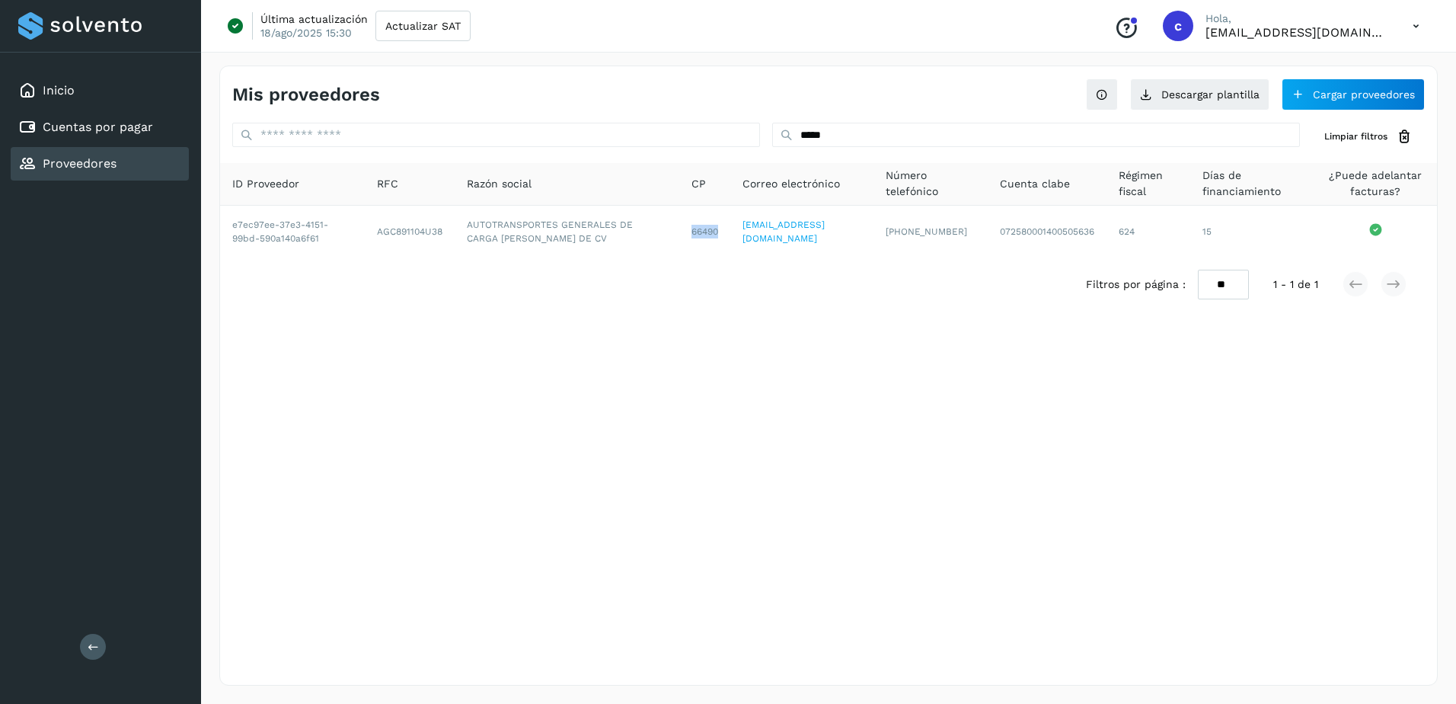
copy td "66490"
click at [1387, 95] on button "Cargar proveedores" at bounding box center [1353, 94] width 143 height 32
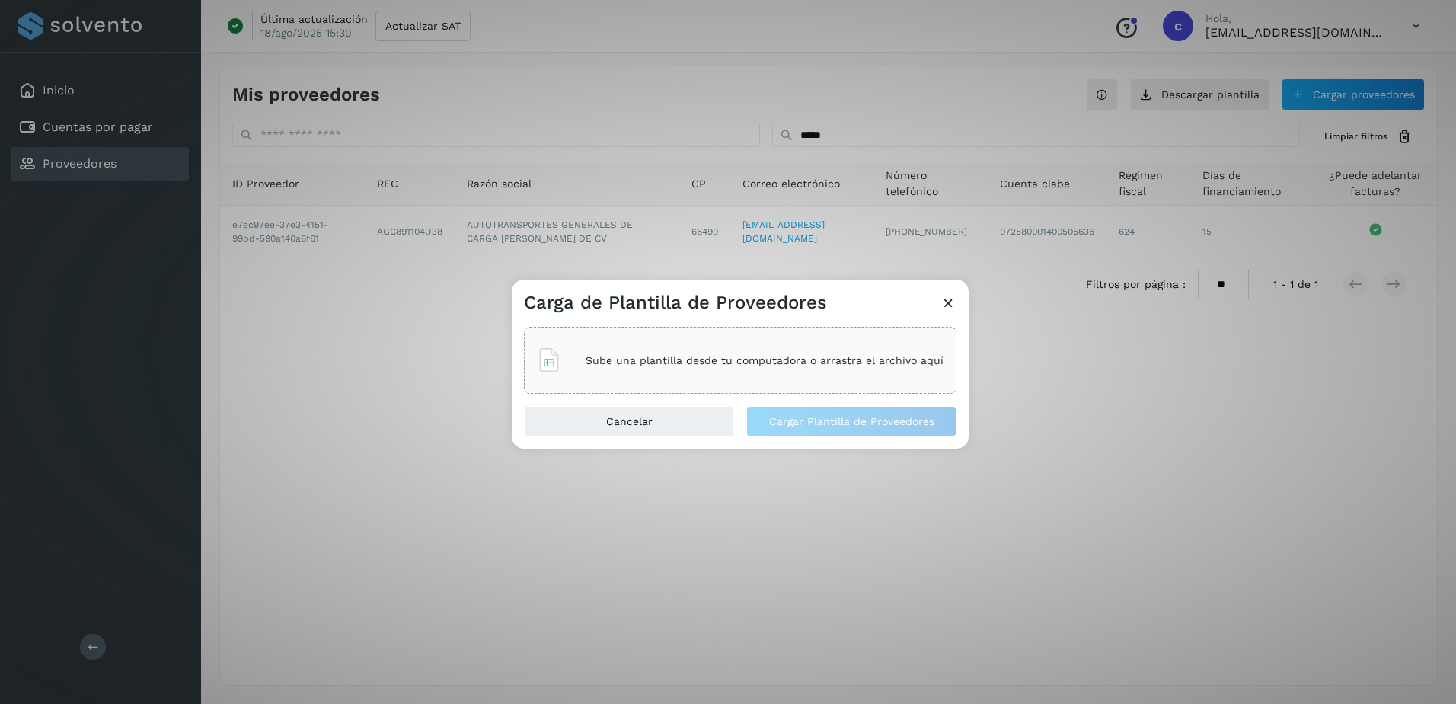
click at [728, 360] on p "Sube una plantilla desde tu computadora o arrastra el archivo aquí" at bounding box center [765, 360] width 358 height 13
click at [829, 416] on span "Cargar Plantilla de Proveedores" at bounding box center [851, 421] width 165 height 11
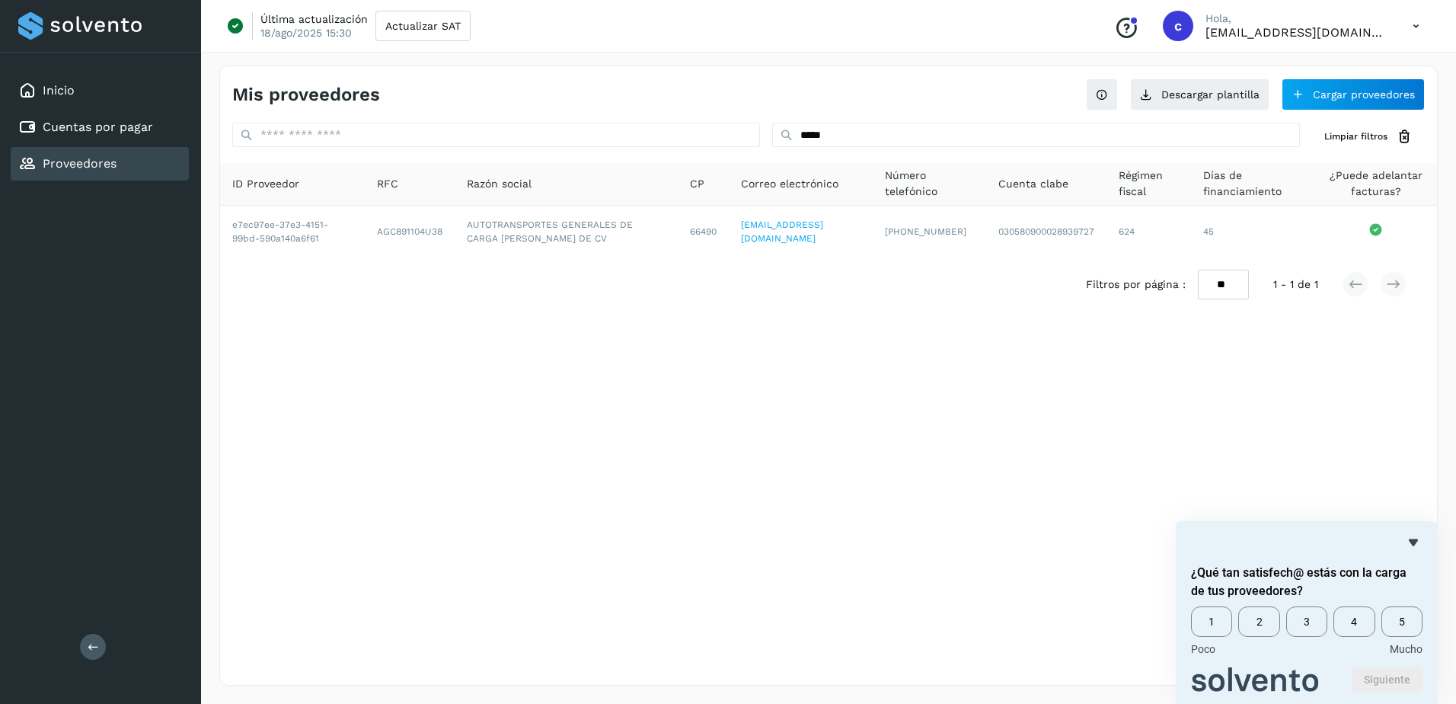
click at [492, 553] on div "Mis proveedores Descargar plantilla Cargar proveedores ***** Limpiar filtros ID…" at bounding box center [828, 375] width 1218 height 620
click at [106, 131] on link "Cuentas por pagar" at bounding box center [98, 127] width 110 height 14
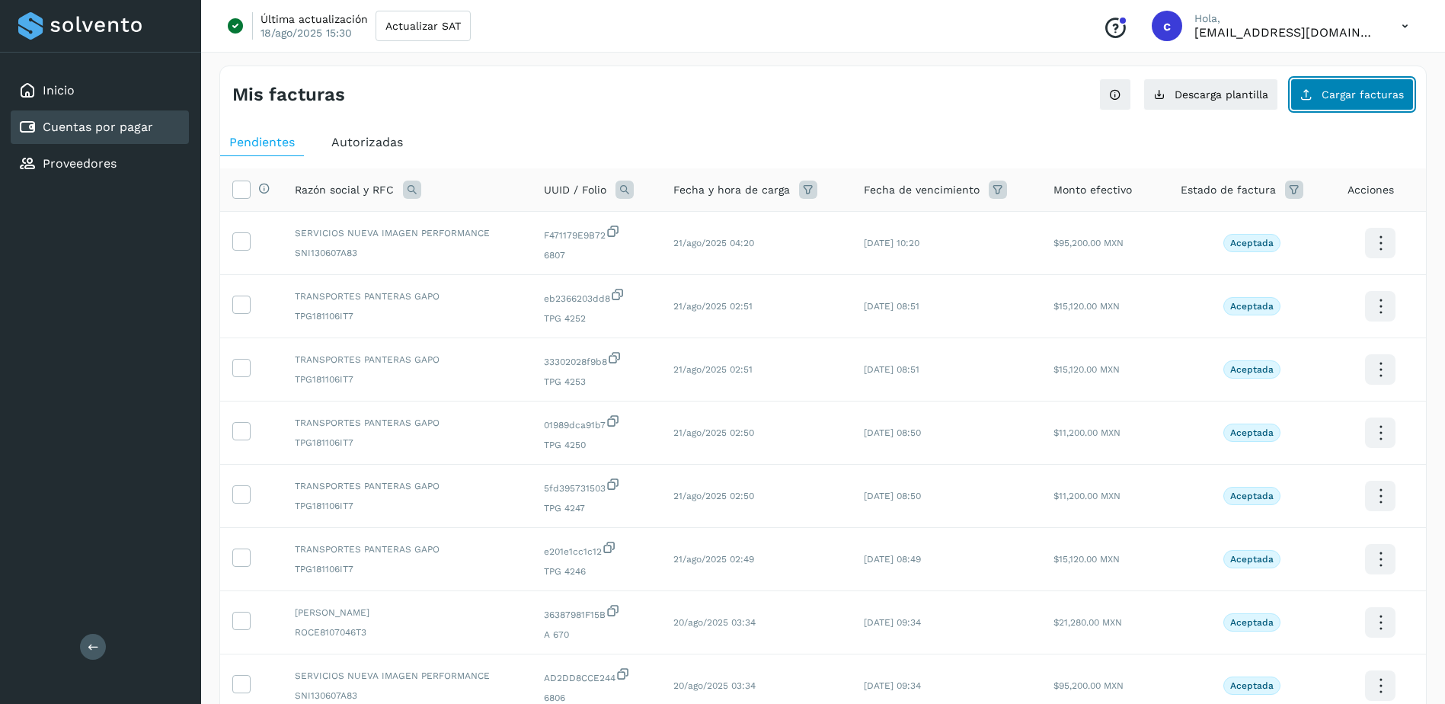
click at [1389, 101] on button "Cargar facturas" at bounding box center [1351, 94] width 123 height 32
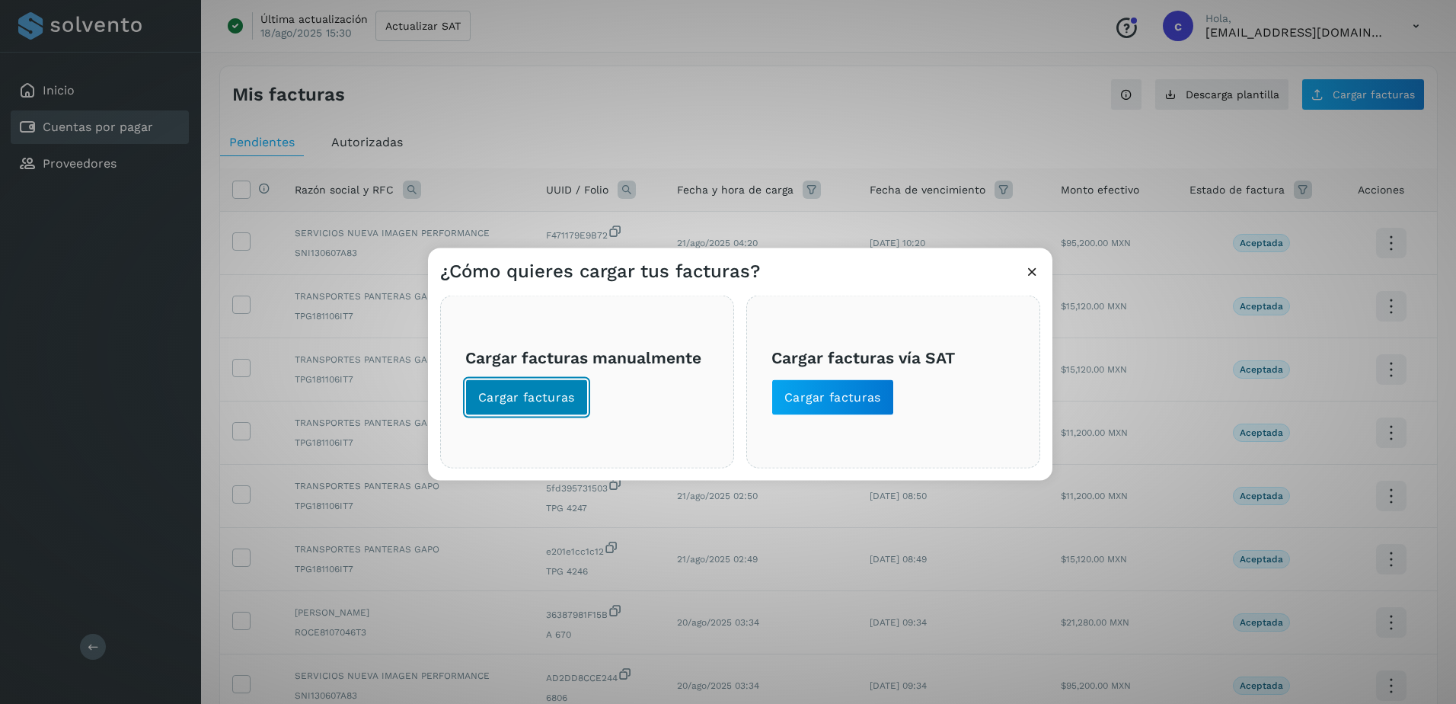
click at [546, 404] on span "Cargar facturas" at bounding box center [526, 397] width 97 height 17
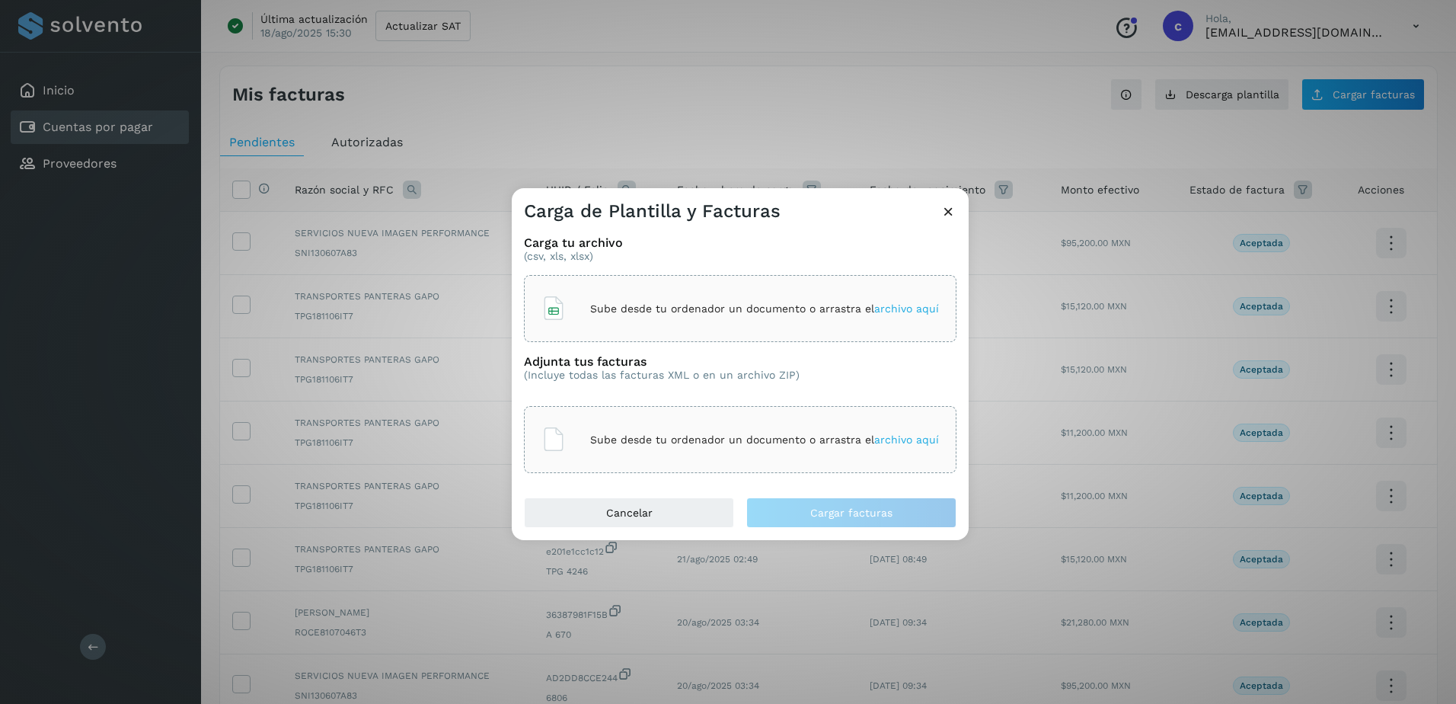
click at [645, 306] on p "Sube desde tu ordenador un documento o arrastra el archivo aquí" at bounding box center [764, 308] width 349 height 13
click at [675, 468] on div "Sube desde tu ordenador un documento o arrastra el archivo aquí" at bounding box center [740, 439] width 433 height 67
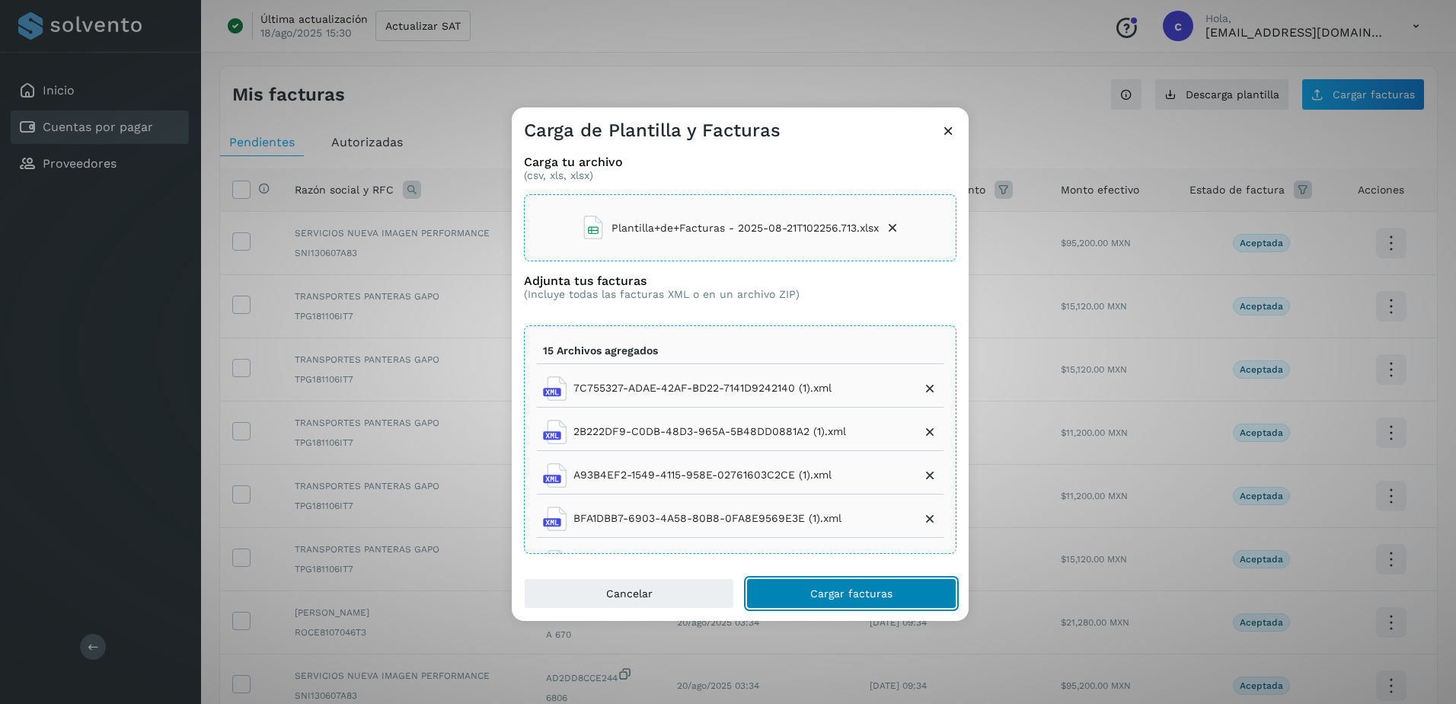
click at [774, 586] on button "Cargar facturas" at bounding box center [851, 593] width 210 height 30
